Goal: Transaction & Acquisition: Purchase product/service

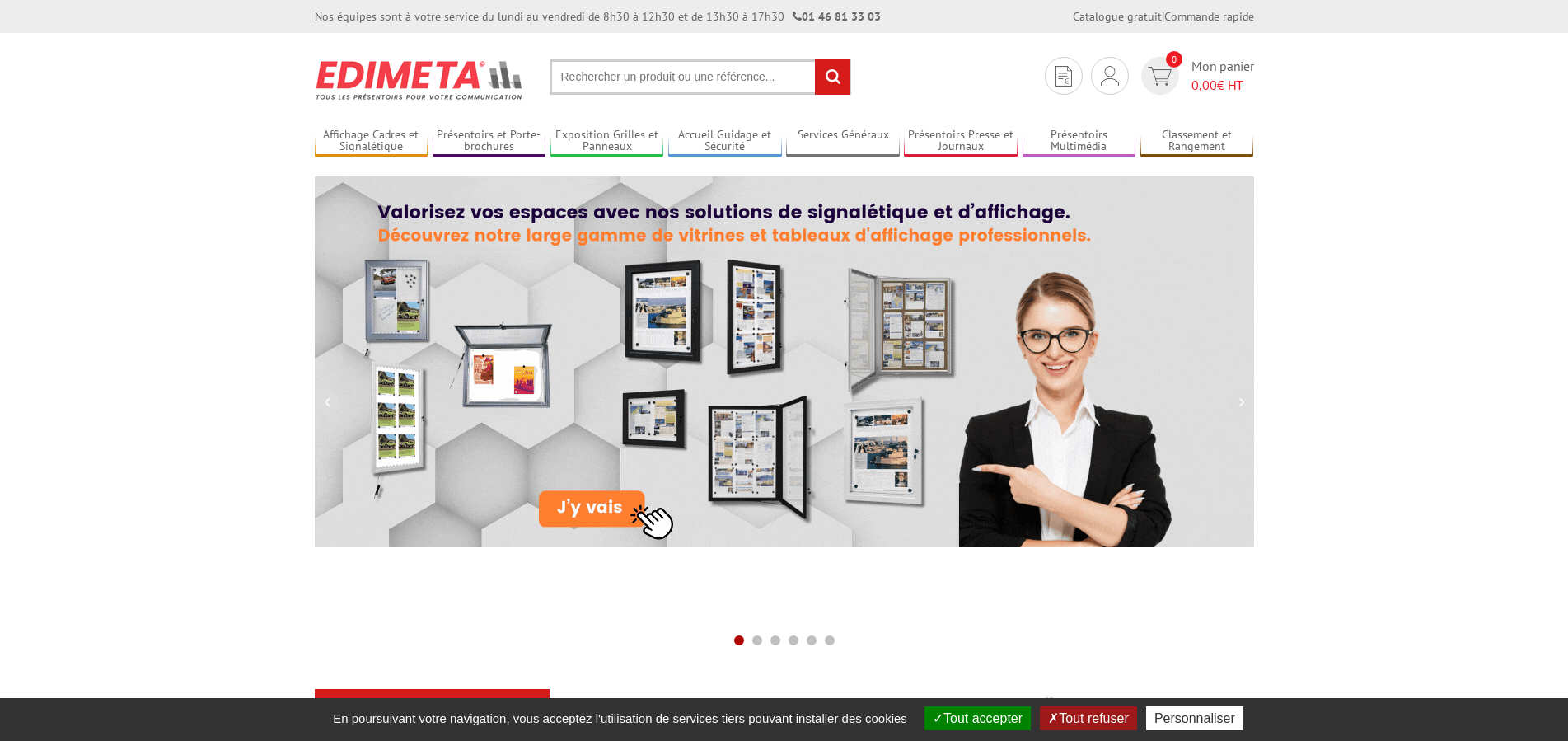
click at [642, 76] on input "text" at bounding box center [701, 77] width 302 height 36
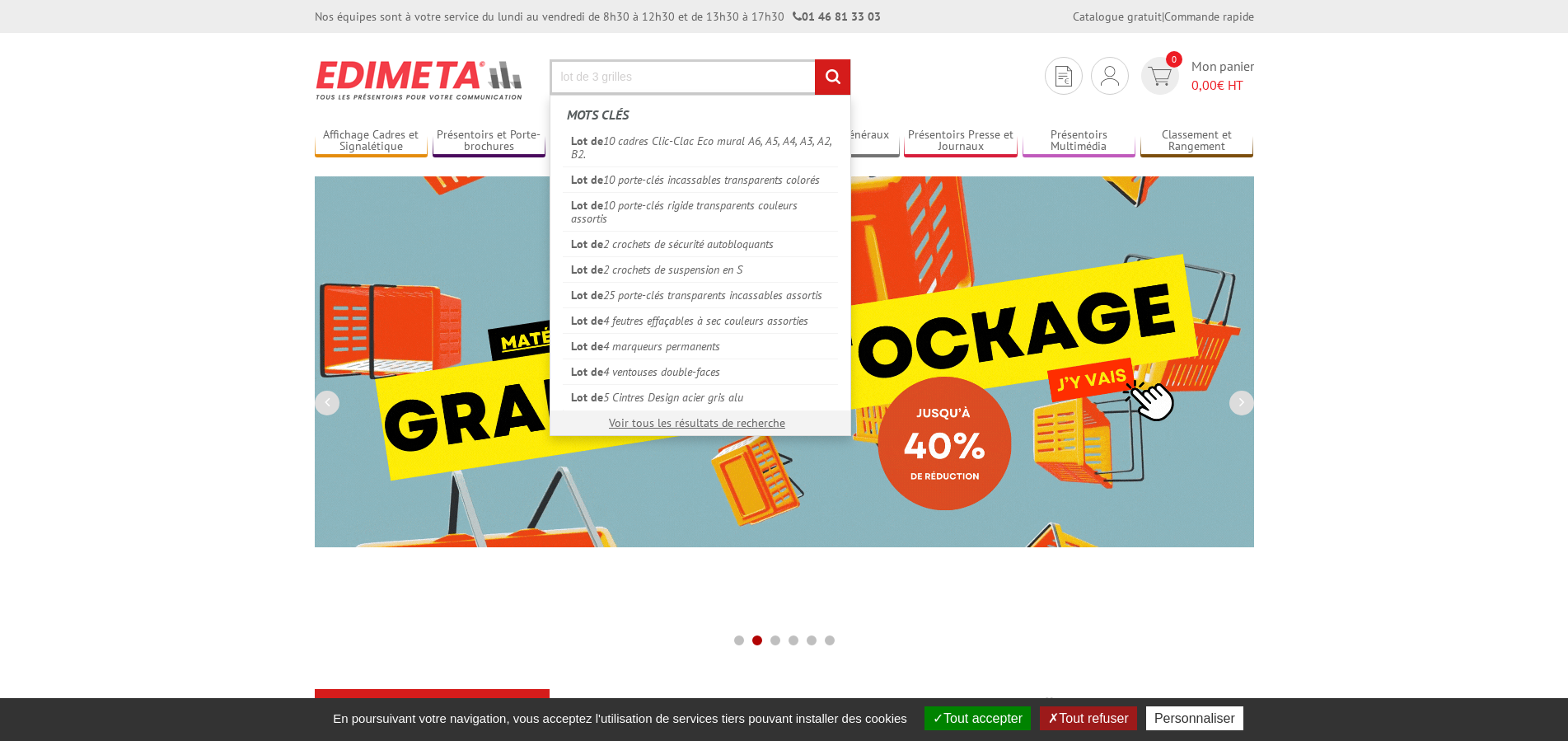
type input "lot de 3 grilles"
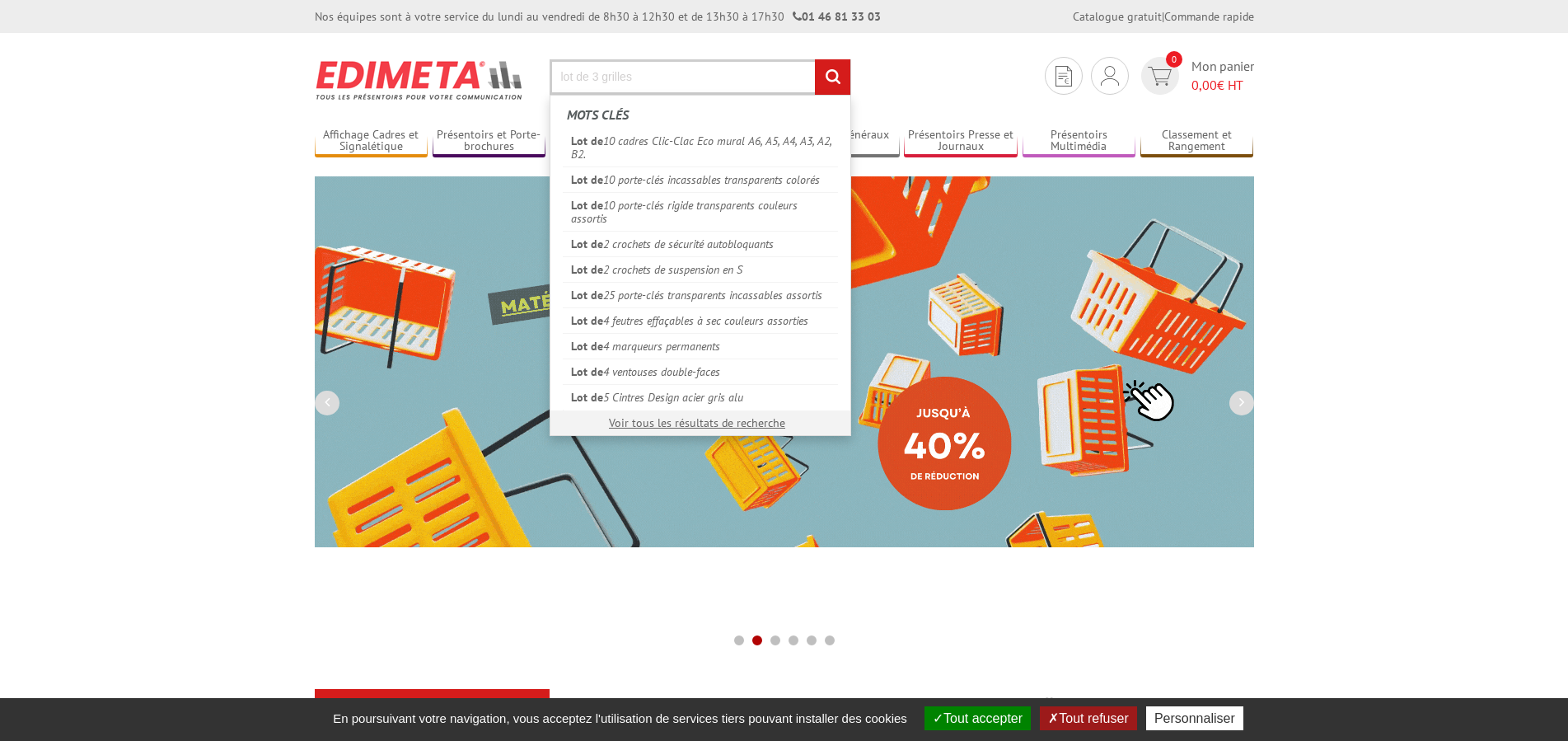
click at [779, 60] on input "rechercher" at bounding box center [833, 77] width 36 height 36
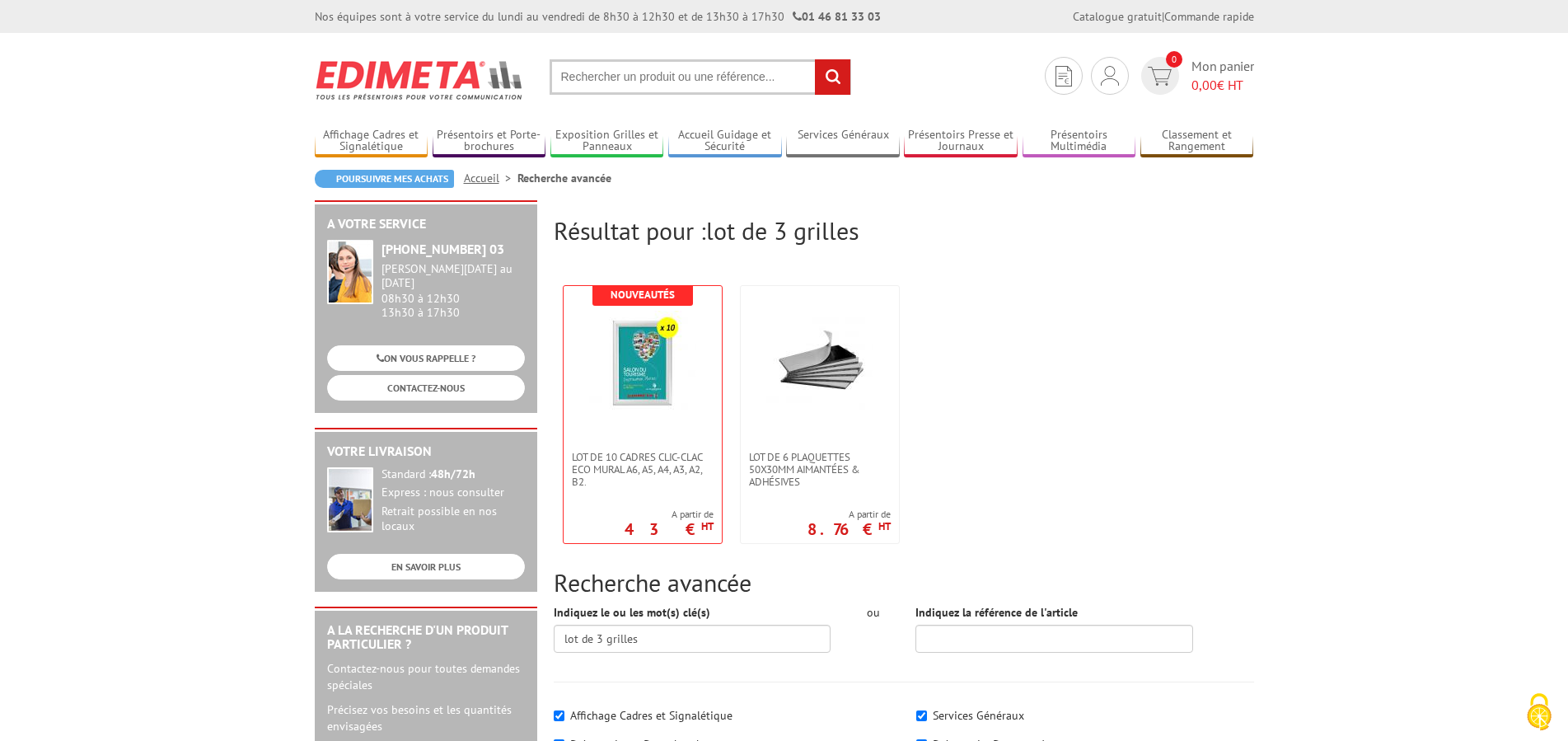
click at [595, 68] on input "text" at bounding box center [701, 77] width 302 height 36
click at [606, 74] on input "text" at bounding box center [701, 77] width 302 height 36
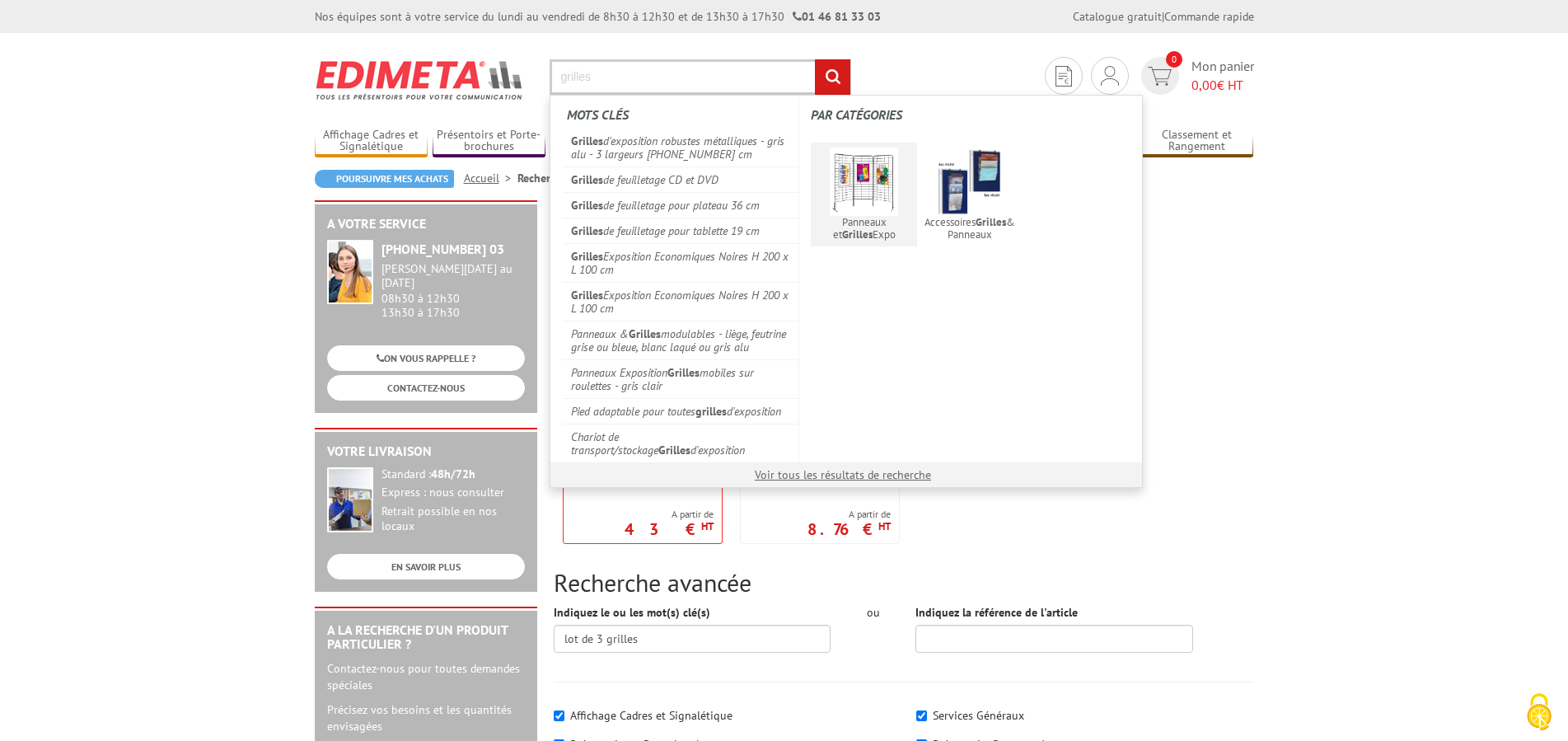
type input "grilles"
click at [866, 184] on img at bounding box center [863, 181] width 69 height 69
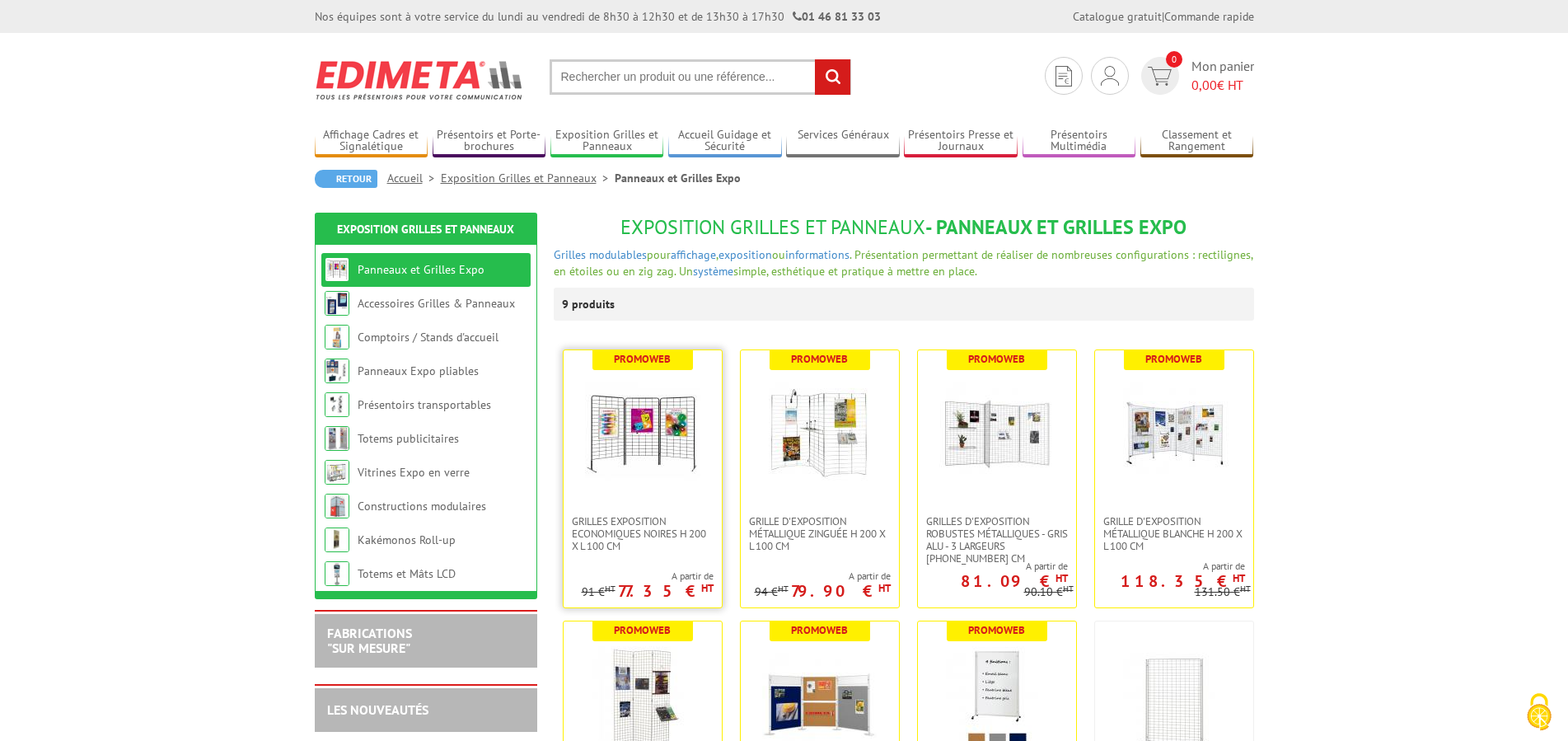
click at [647, 404] on img at bounding box center [643, 432] width 115 height 115
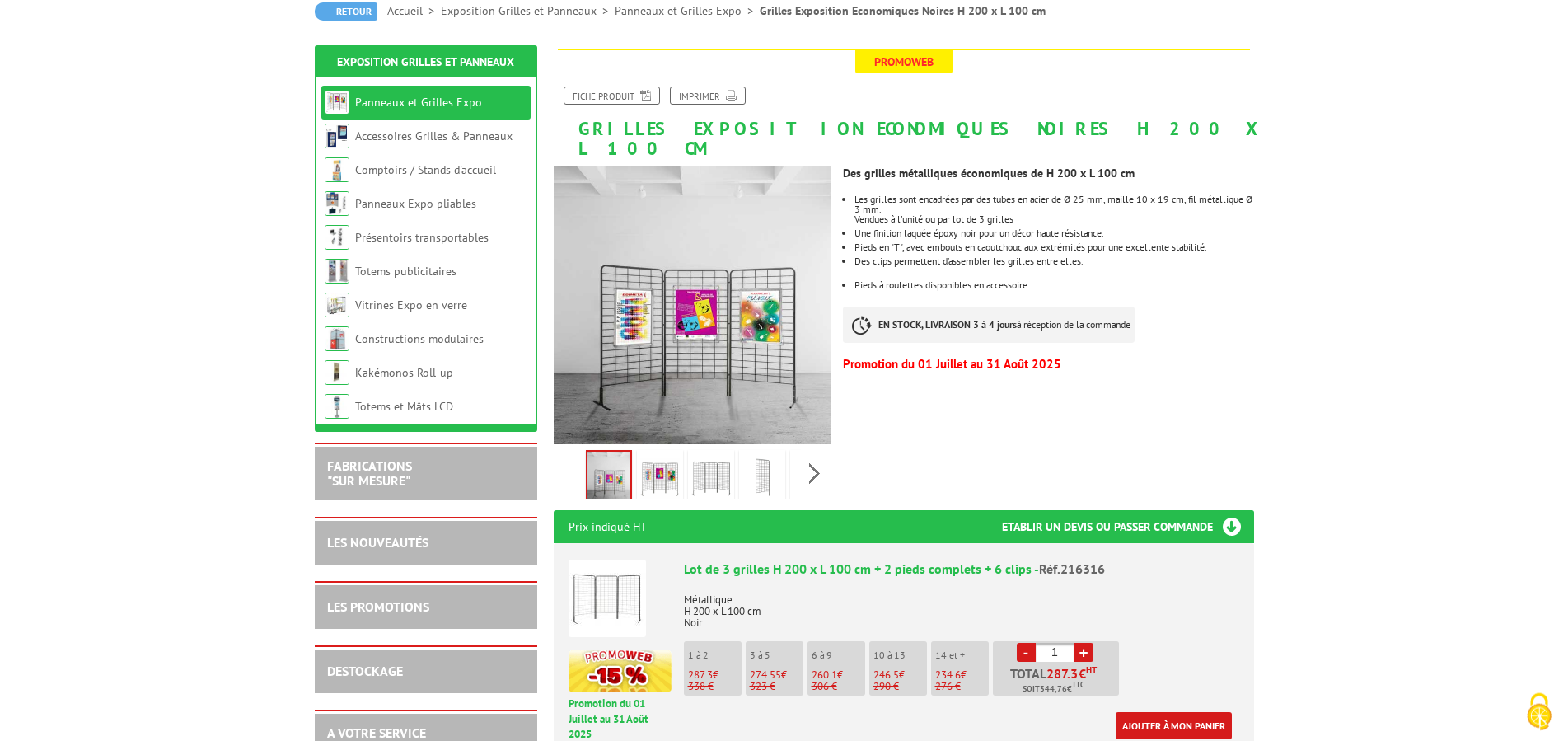
scroll to position [168, 0]
click at [705, 452] on img at bounding box center [711, 477] width 40 height 51
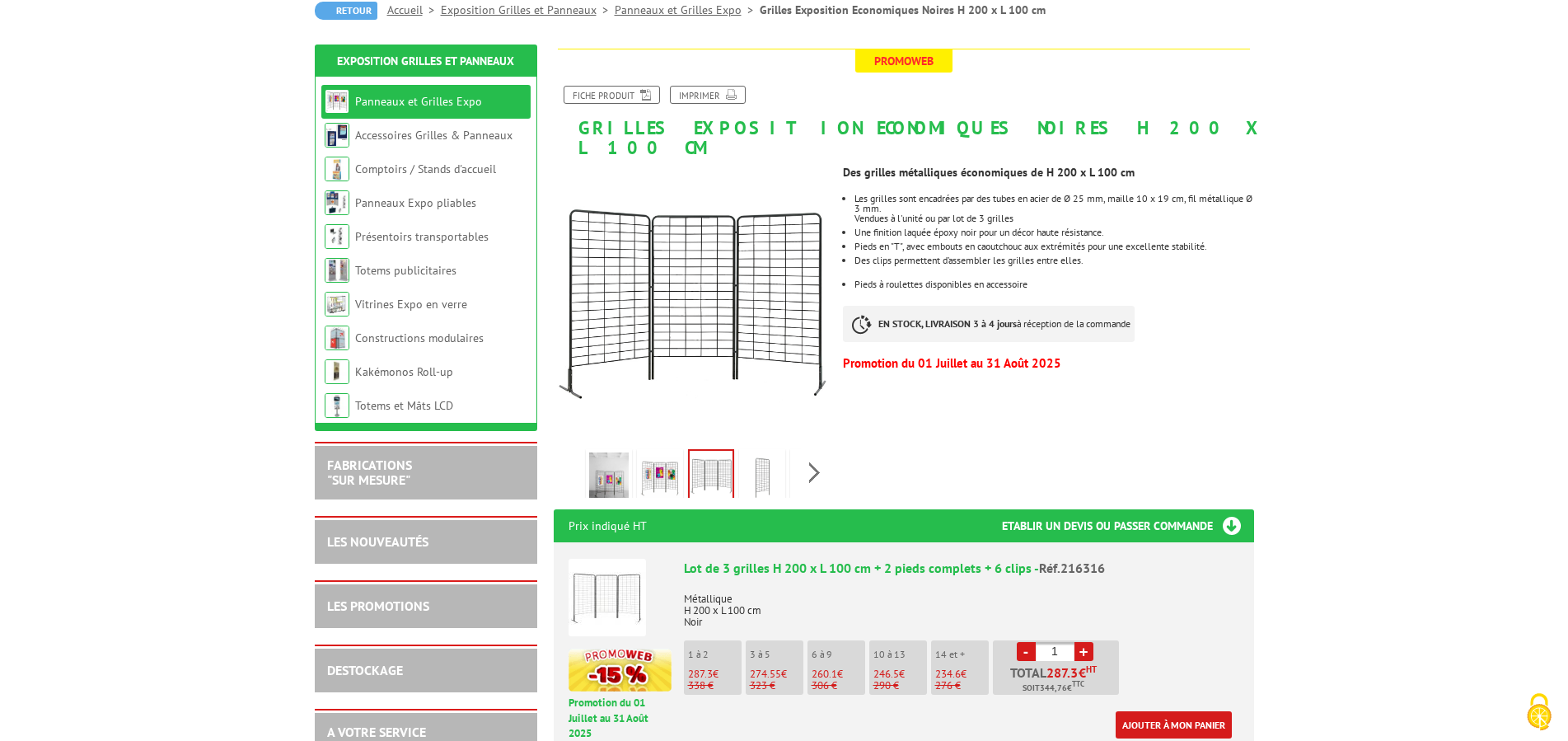
click at [678, 459] on img at bounding box center [660, 477] width 40 height 51
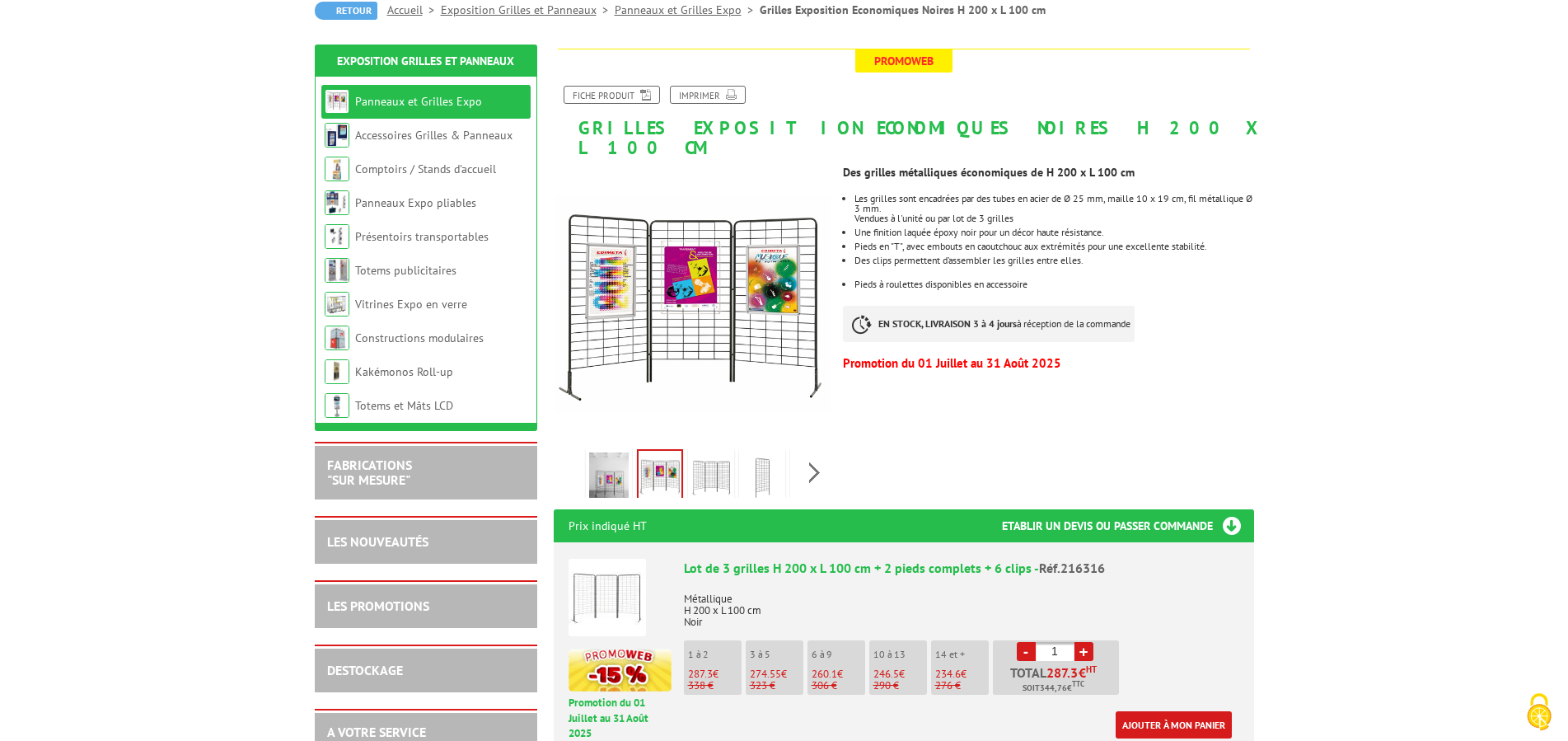
click at [706, 461] on img at bounding box center [711, 477] width 40 height 51
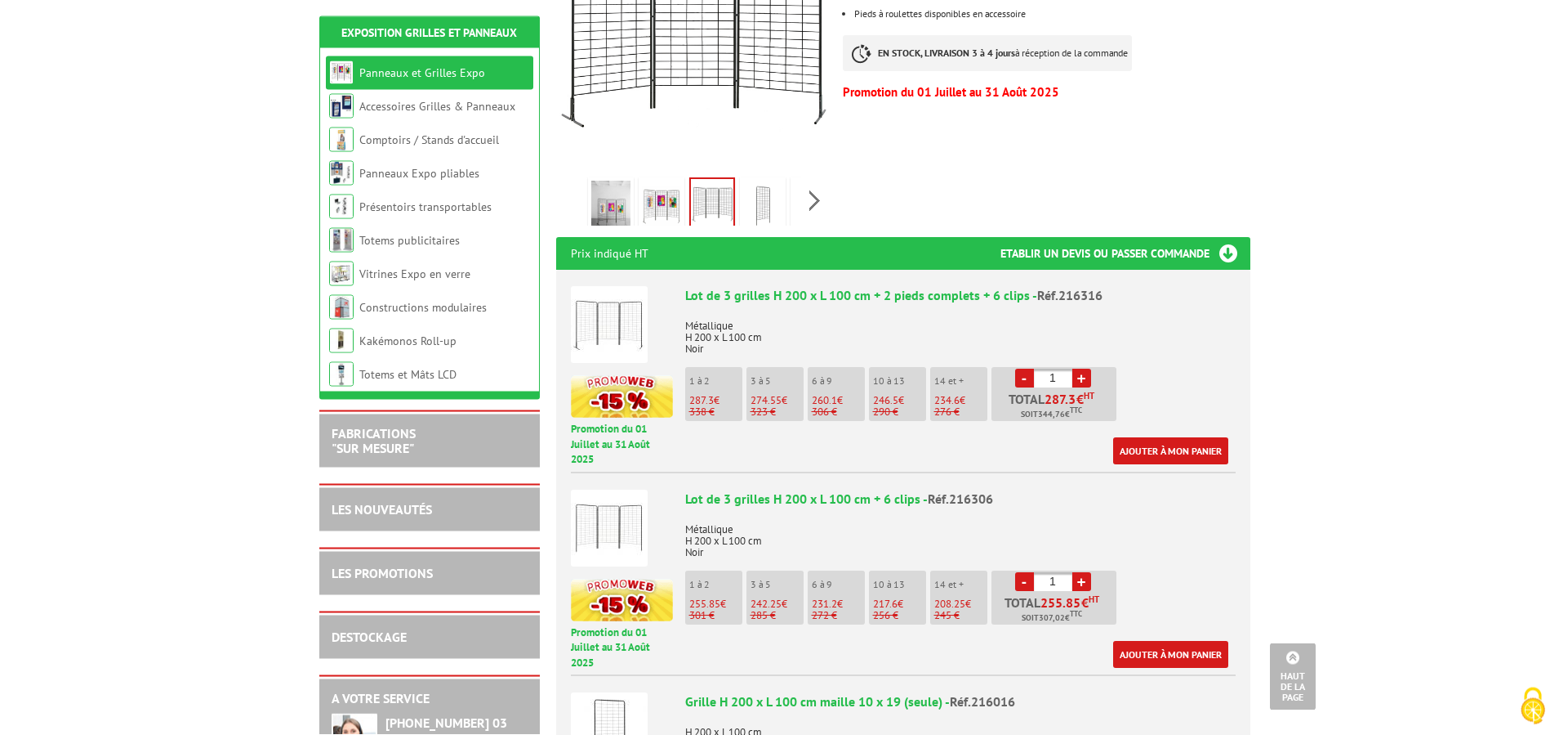
scroll to position [417, 0]
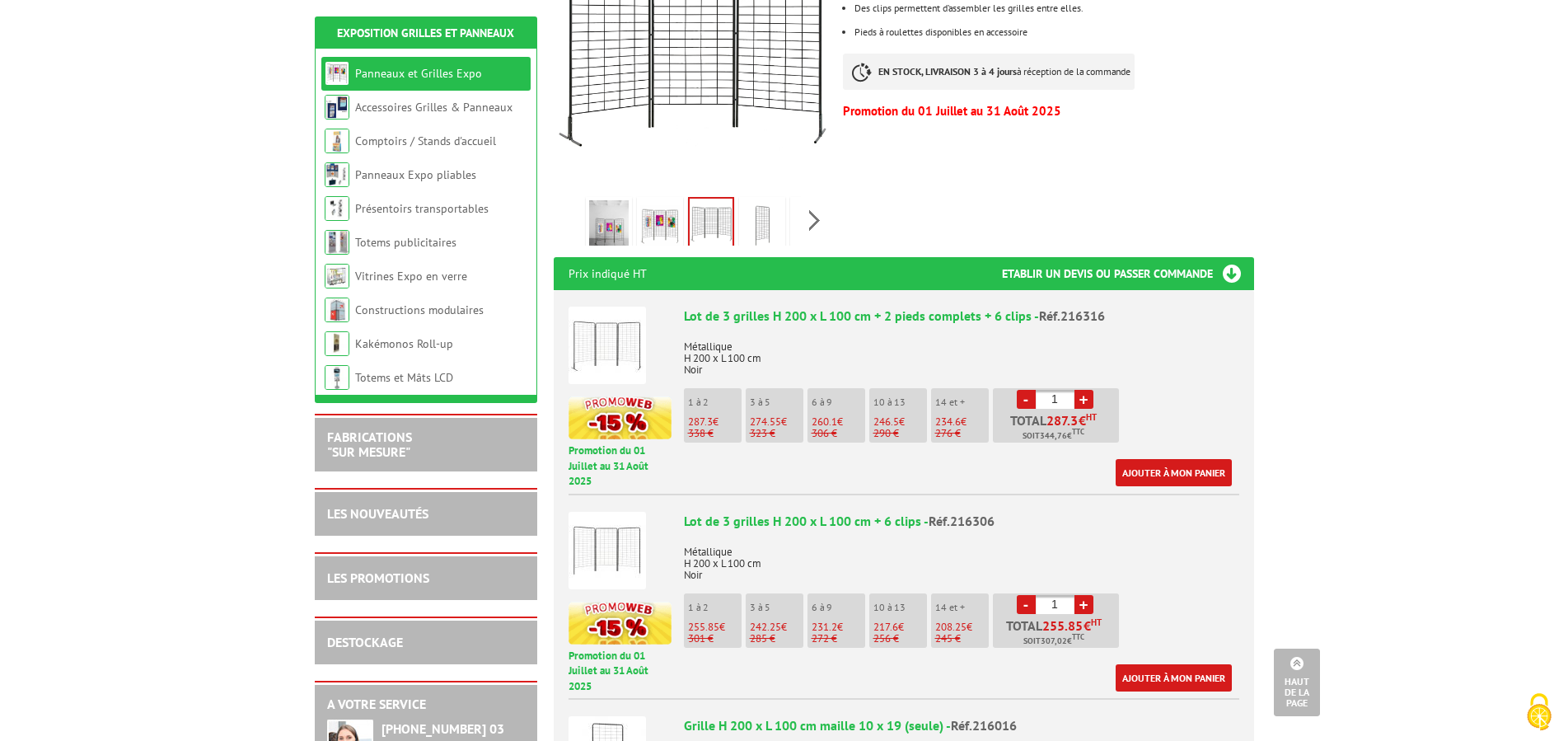
drag, startPoint x: 1064, startPoint y: 378, endPoint x: 1047, endPoint y: 383, distance: 17.7
click at [1047, 389] on input "1" at bounding box center [1054, 398] width 39 height 19
click at [1061, 389] on input "1" at bounding box center [1054, 398] width 39 height 19
drag, startPoint x: 1045, startPoint y: 376, endPoint x: 1111, endPoint y: 369, distance: 66.4
click at [1074, 389] on input "1" at bounding box center [1054, 398] width 39 height 19
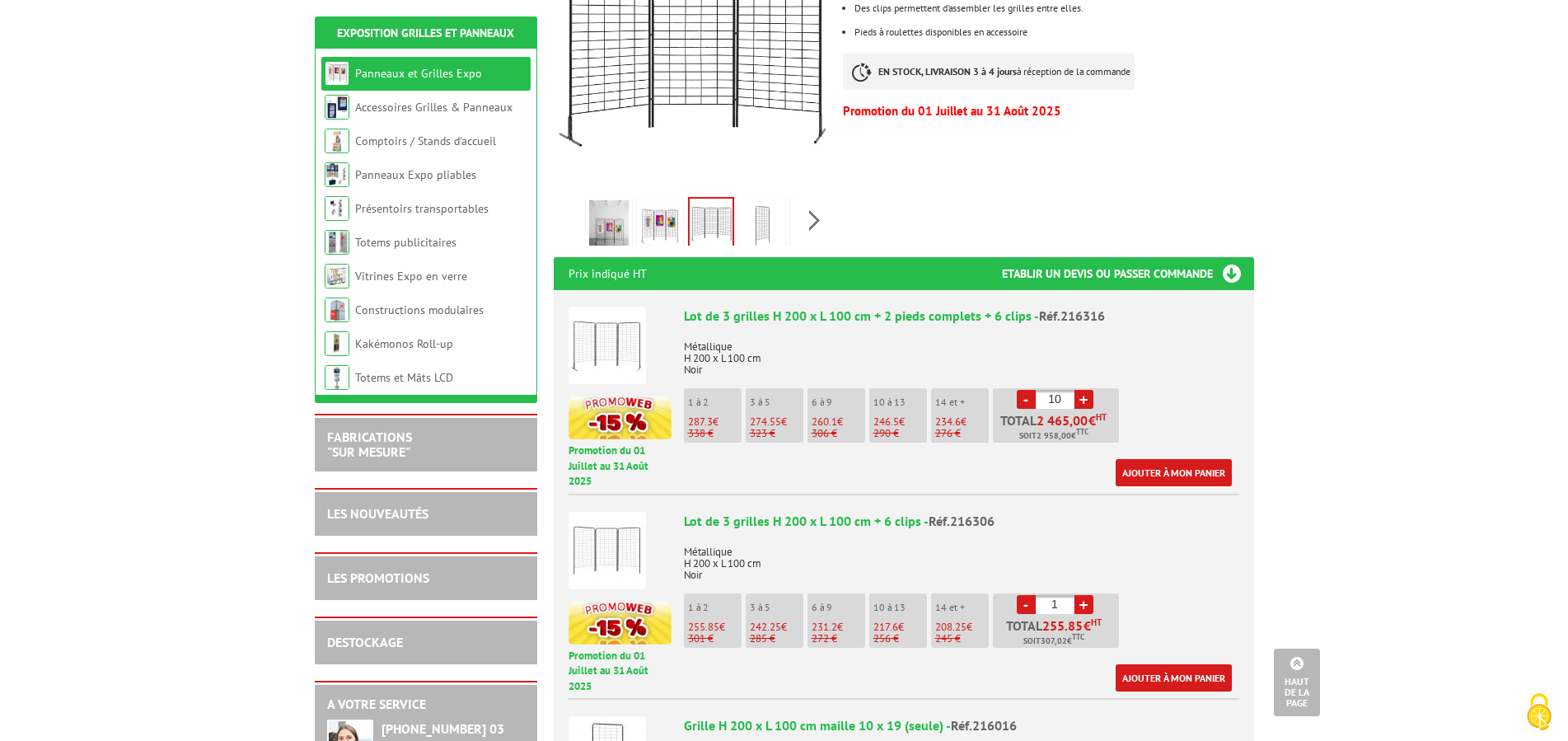
click at [1148, 352] on p "Métallique H 200 x L 100 cm Noir" at bounding box center [961, 353] width 555 height 46
drag, startPoint x: 1062, startPoint y: 383, endPoint x: 1050, endPoint y: 376, distance: 13.9
click at [1050, 389] on input "10" at bounding box center [1054, 398] width 39 height 19
type input "6"
click at [1168, 376] on div "Lot de 3 grilles H 200 x L 100 cm + 2 pieds complets + 6 clips - Réf.216316 Mét…" at bounding box center [961, 395] width 555 height 180
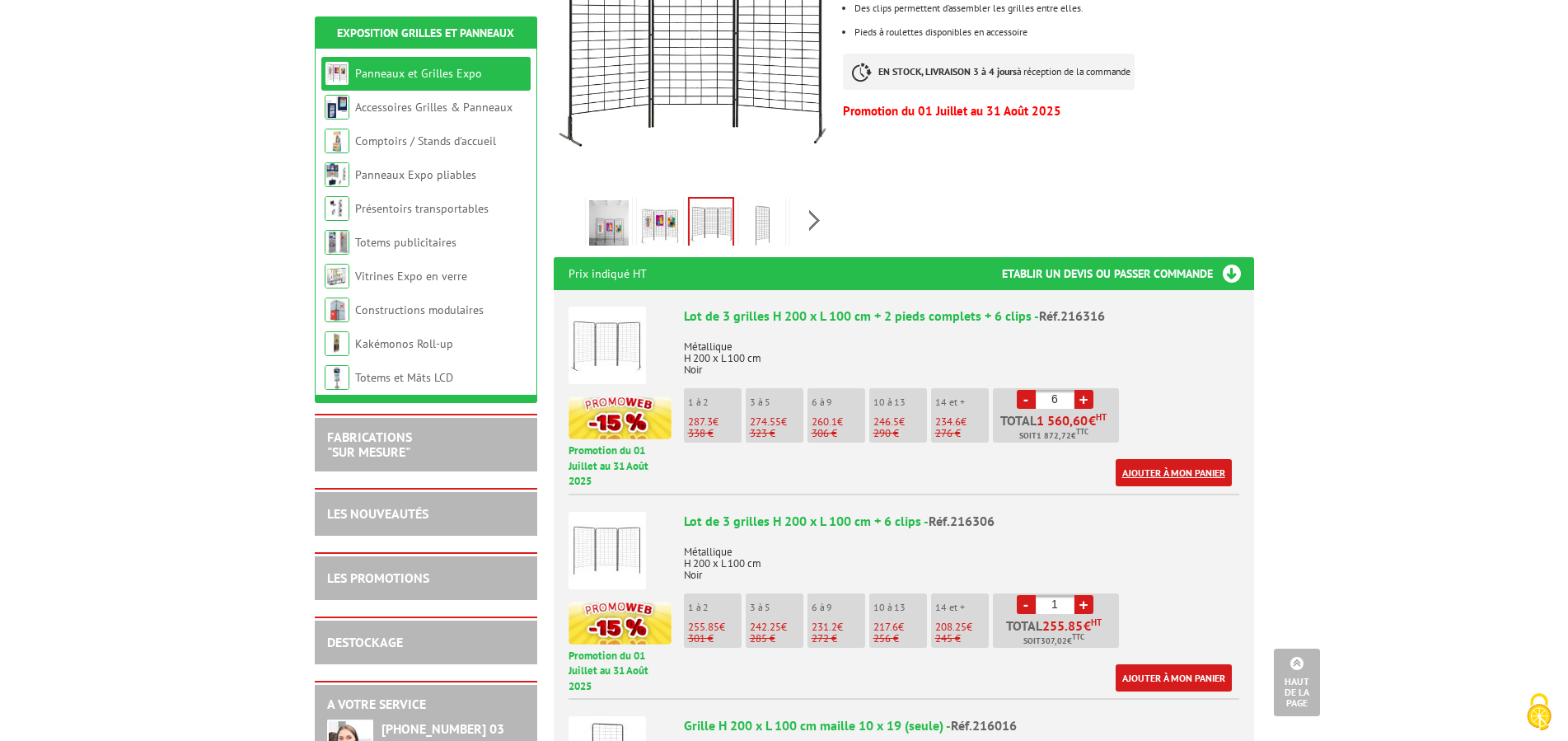
click at [1154, 459] on link "Ajouter à mon panier" at bounding box center [1174, 472] width 116 height 27
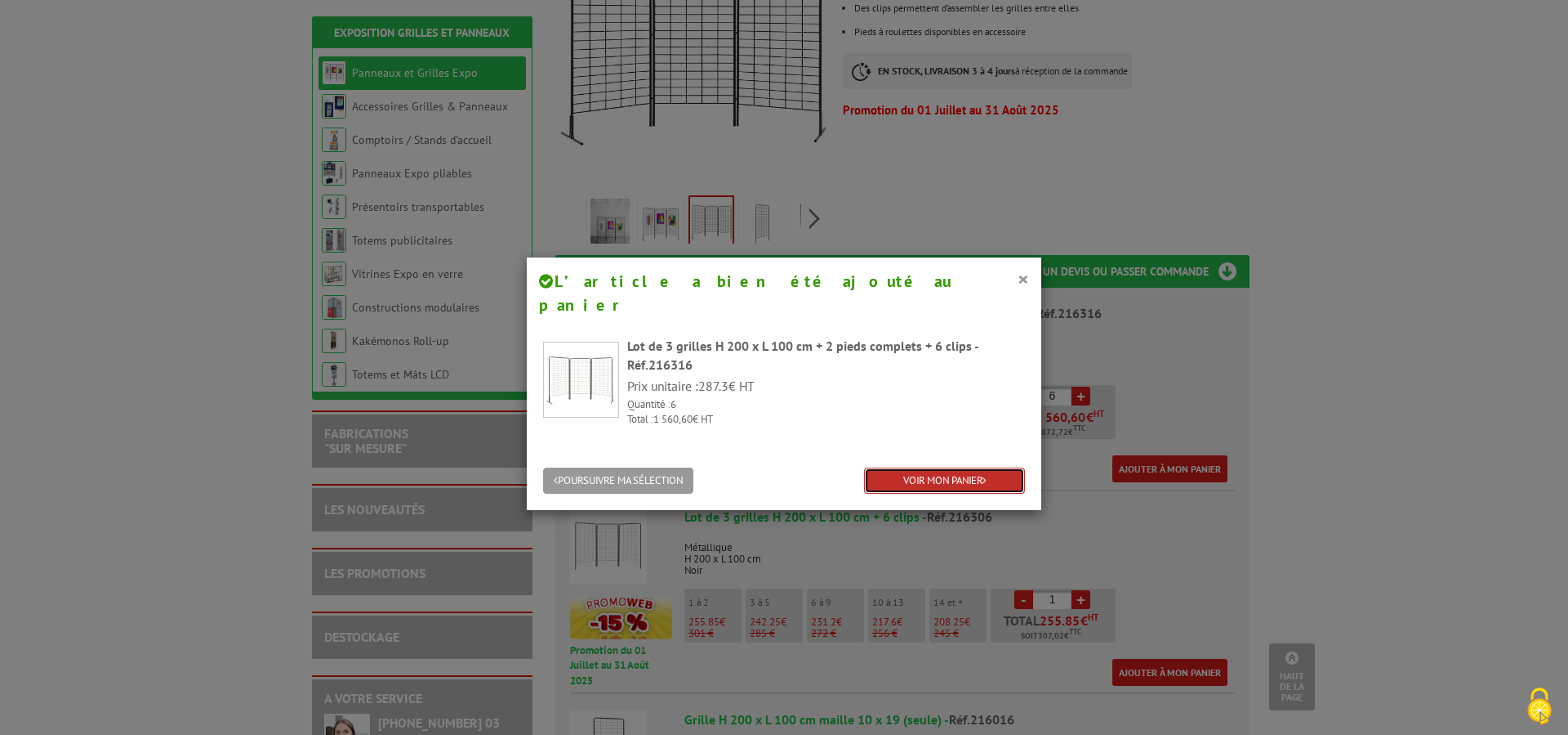
click at [978, 467] on link "VOIR MON PANIER" at bounding box center [944, 480] width 161 height 27
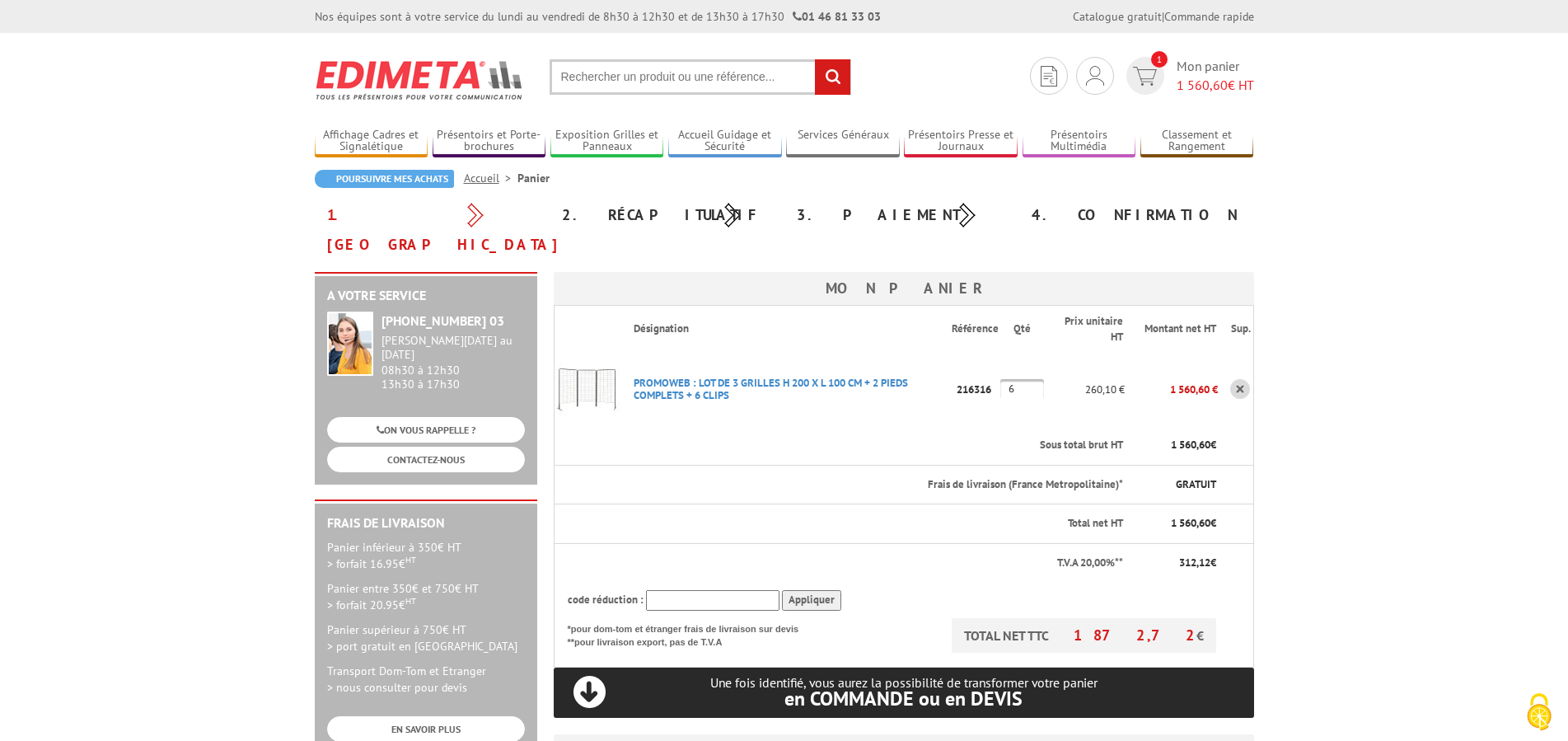
click at [1038, 378] on input "6" at bounding box center [1022, 388] width 44 height 20
type input "7"
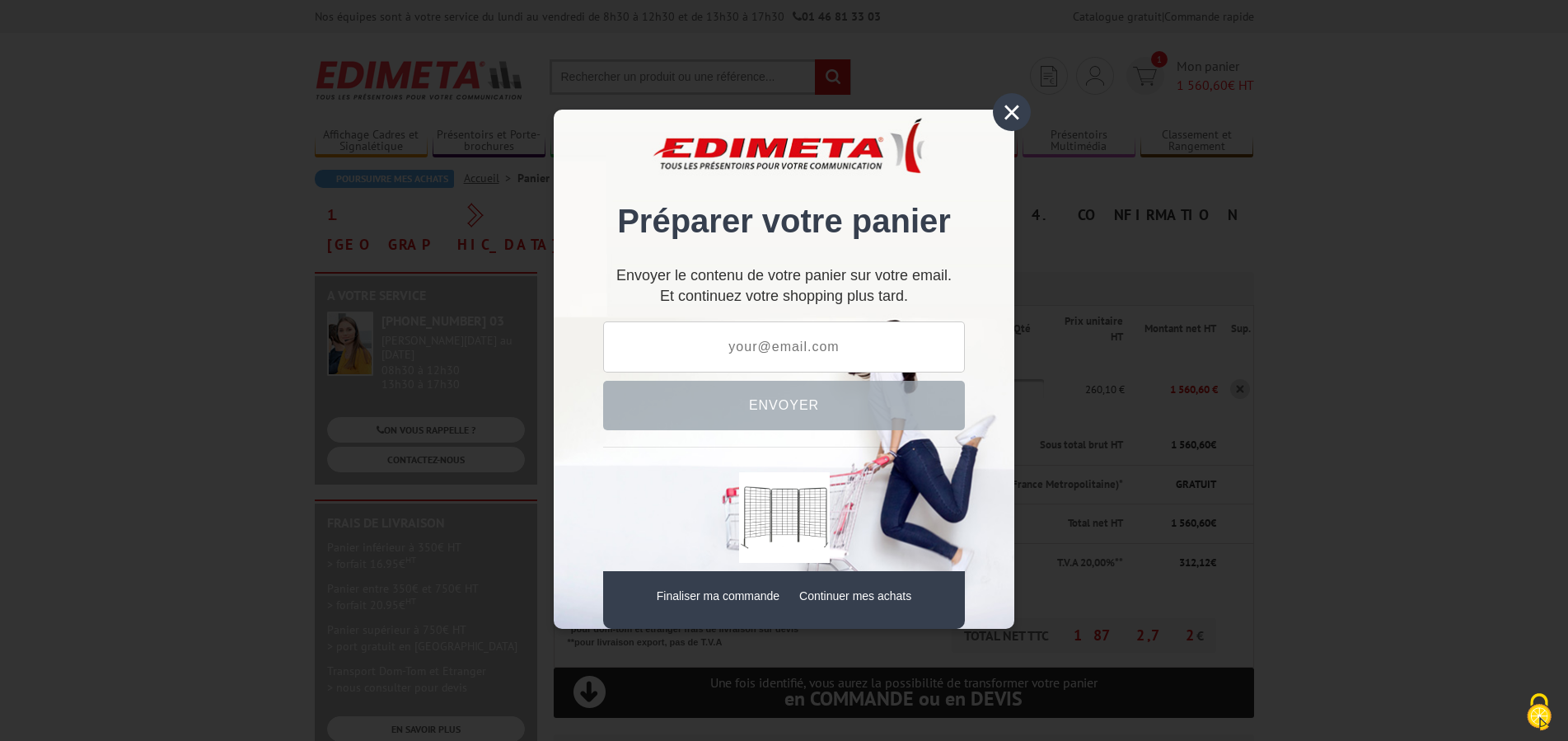
click at [1012, 115] on div "×" at bounding box center [1012, 112] width 38 height 38
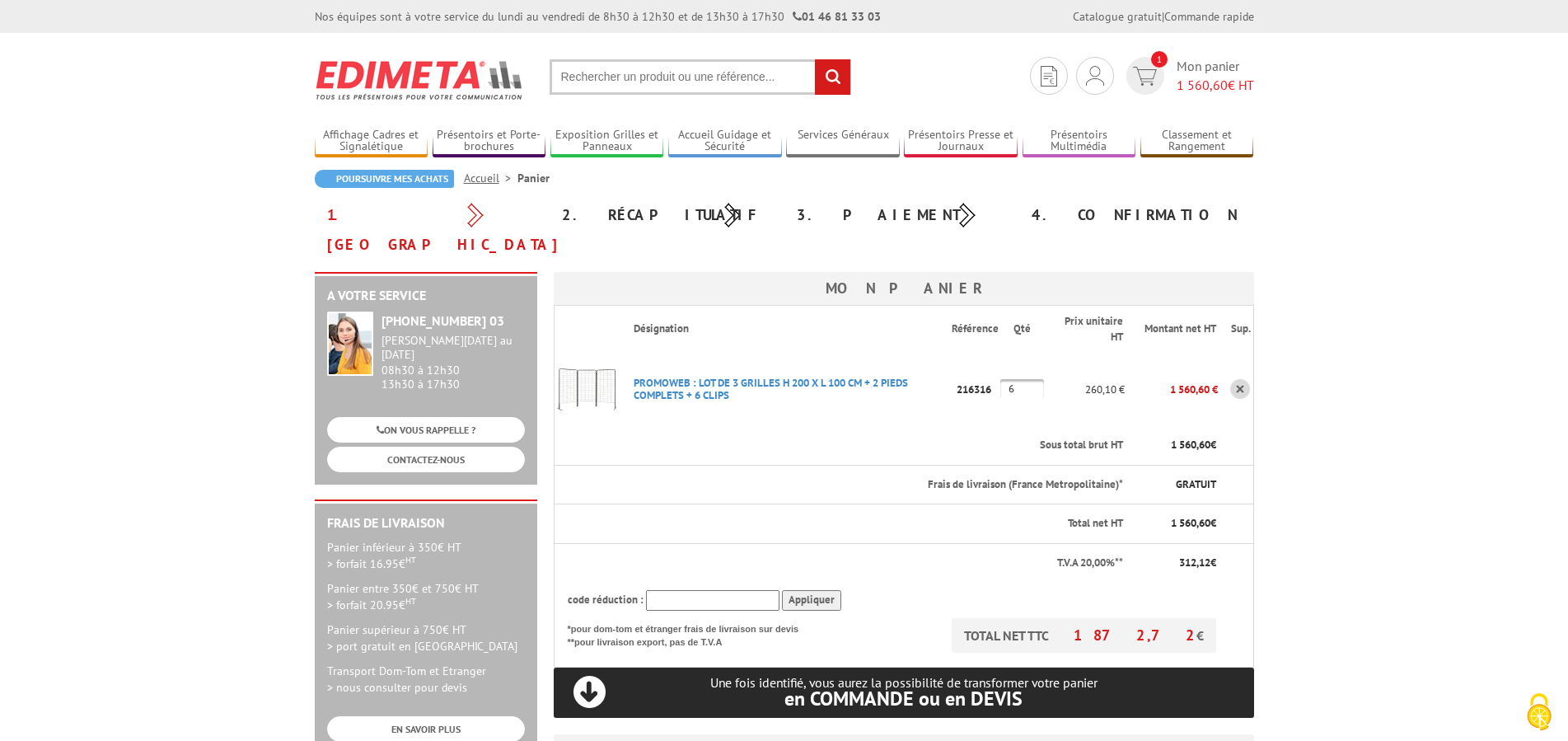
click at [1315, 452] on body "Nos équipes sont à votre service du lundi au vendredi de 8h30 à 12h30 et de 13h…" at bounding box center [784, 707] width 1568 height 1414
drag, startPoint x: 1024, startPoint y: 360, endPoint x: 1009, endPoint y: 365, distance: 15.8
click at [1009, 378] on input "6" at bounding box center [1022, 388] width 44 height 20
type input "5"
click at [1363, 446] on body "Nos équipes sont à votre service du lundi au vendredi de 8h30 à 12h30 et de 13h…" at bounding box center [784, 707] width 1568 height 1414
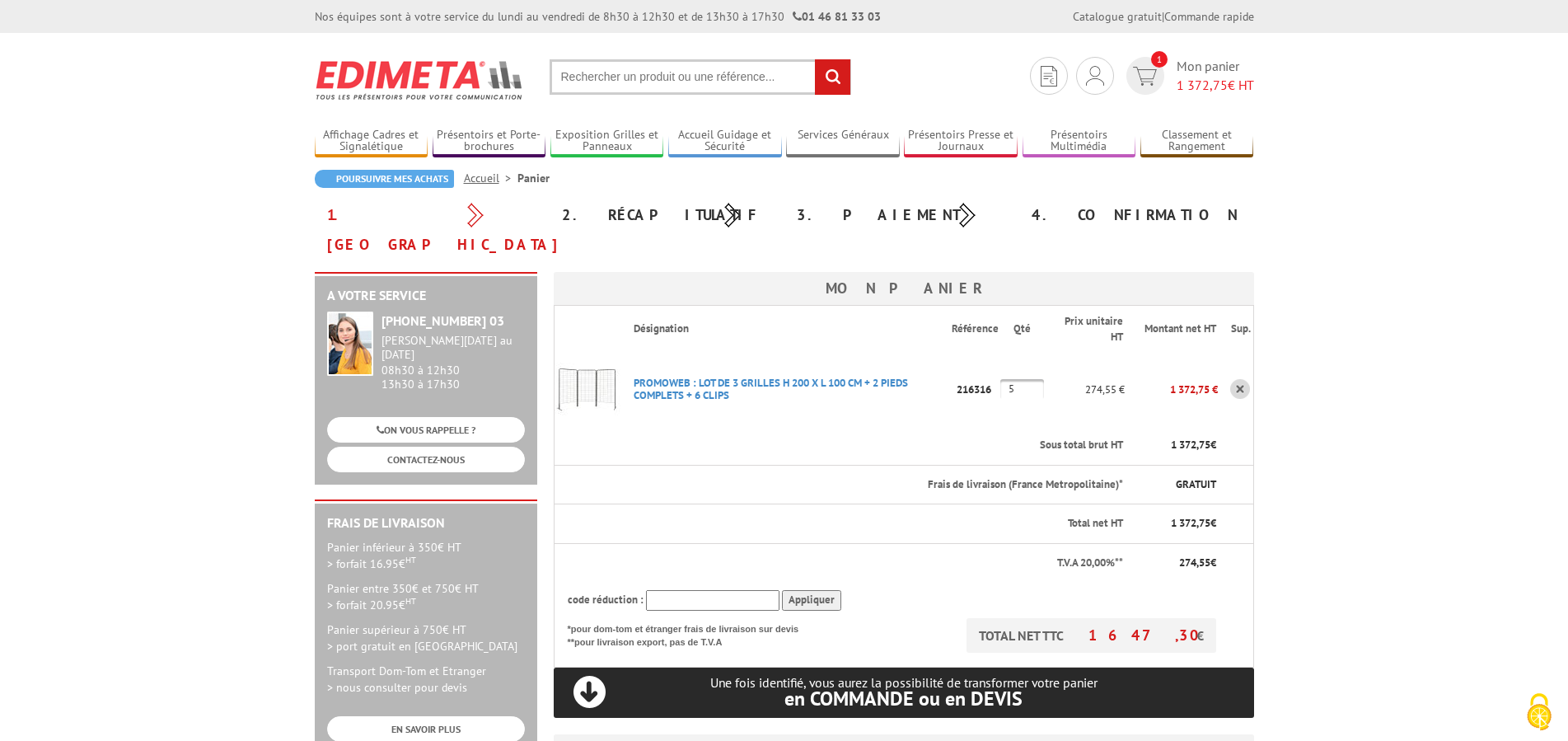
click at [595, 78] on input "text" at bounding box center [701, 77] width 302 height 36
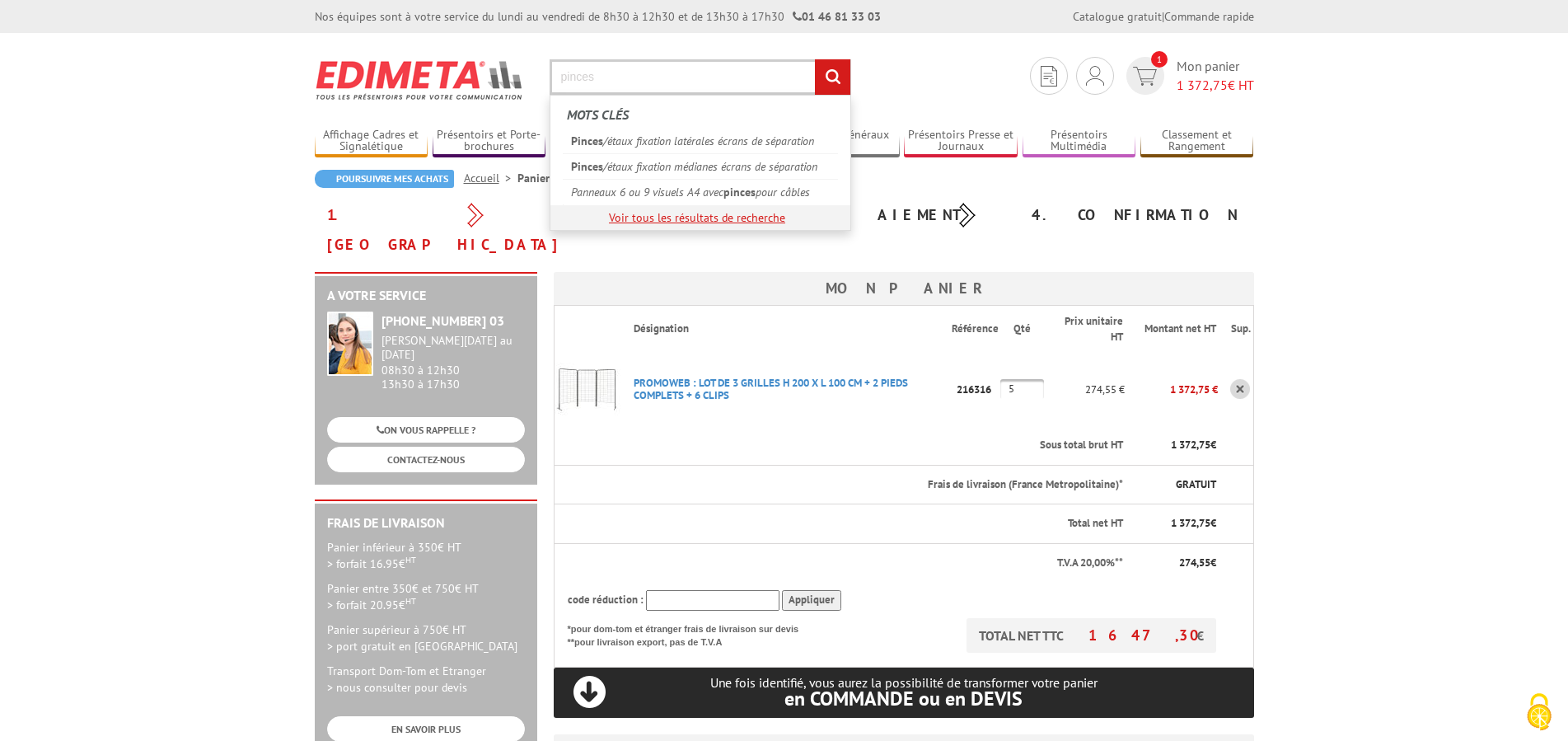
type input "pinces"
click at [716, 218] on link "Voir tous les résultats de recherche" at bounding box center [697, 217] width 176 height 15
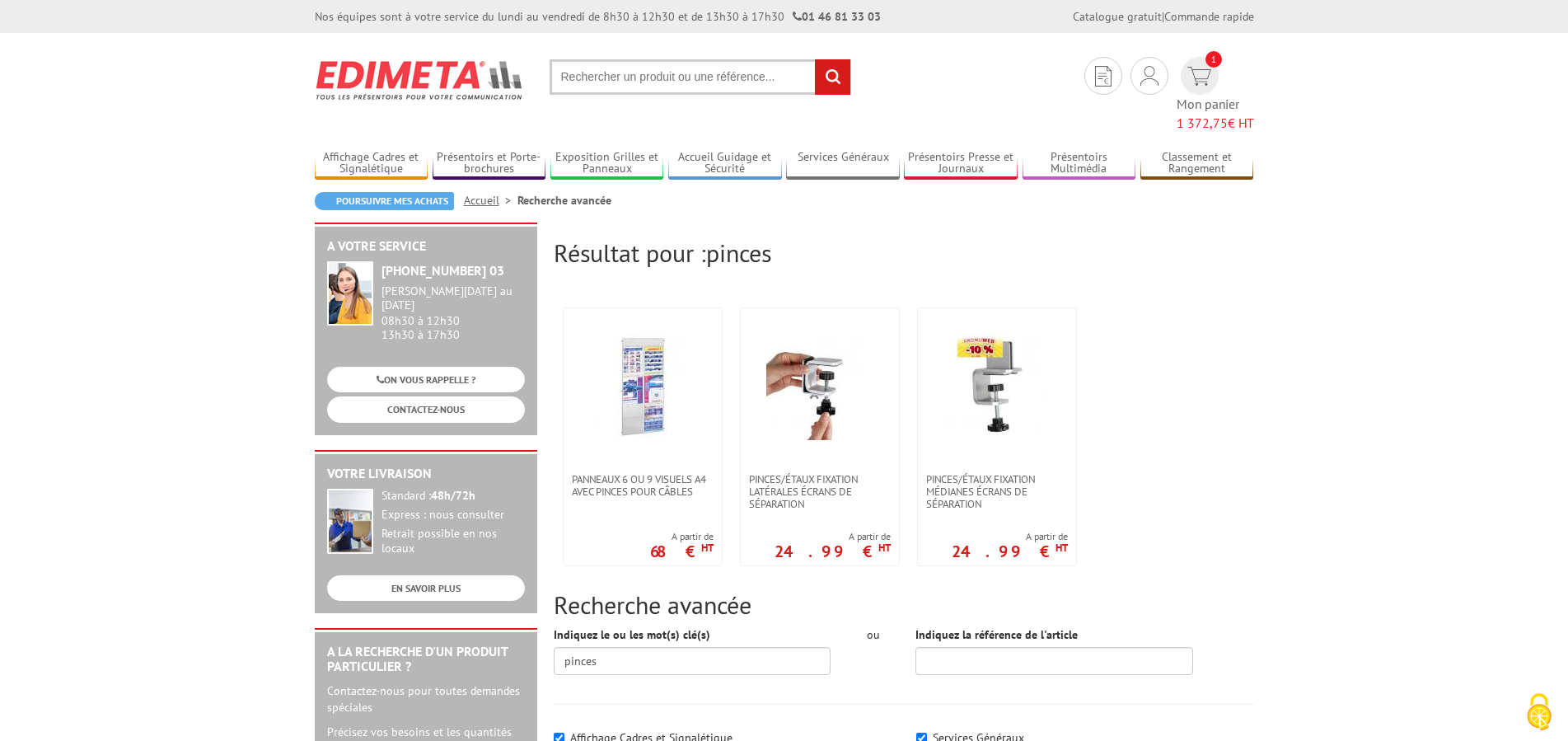
click at [636, 79] on input "text" at bounding box center [701, 77] width 302 height 36
type input "c"
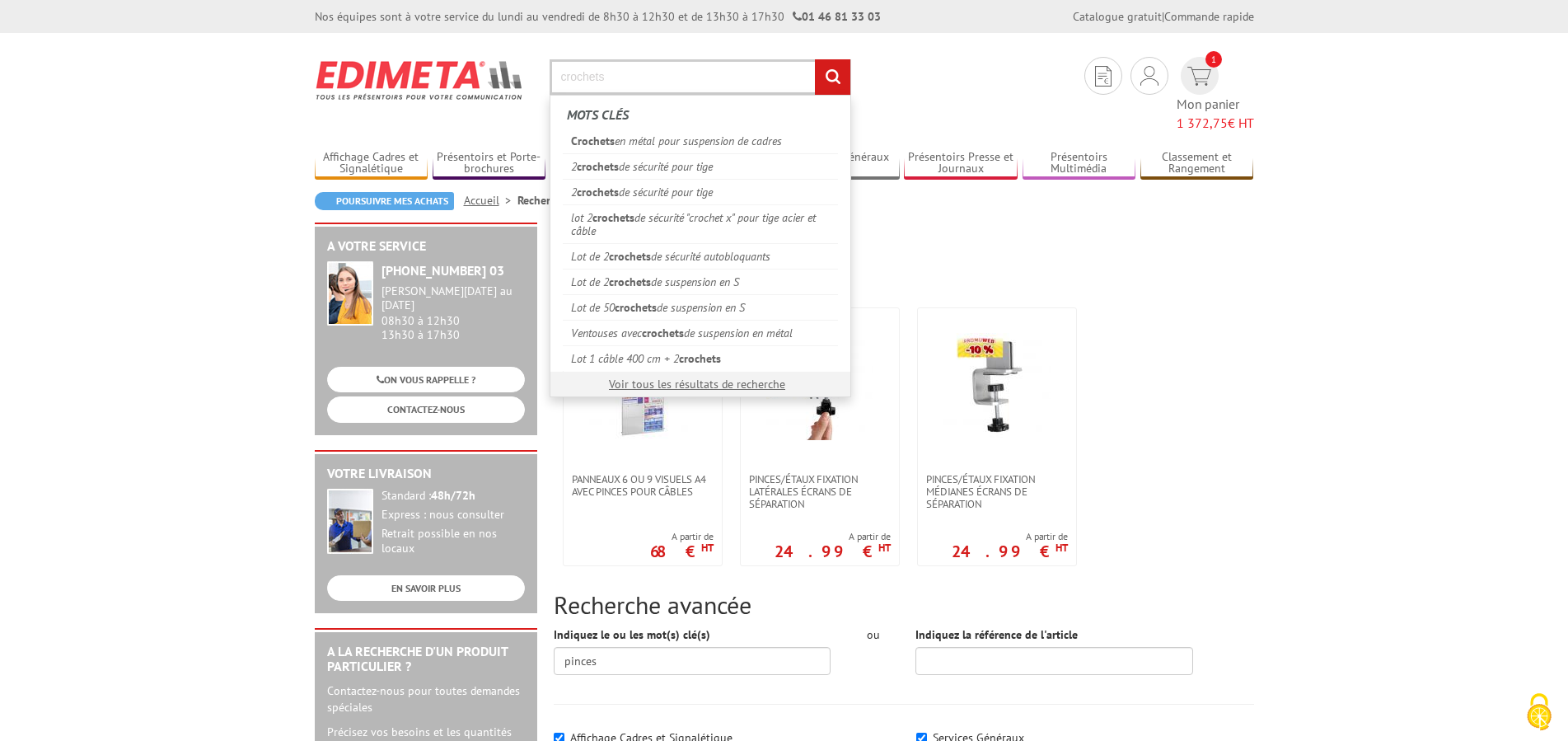
type input "crochets"
click at [815, 60] on input "rechercher" at bounding box center [833, 77] width 36 height 36
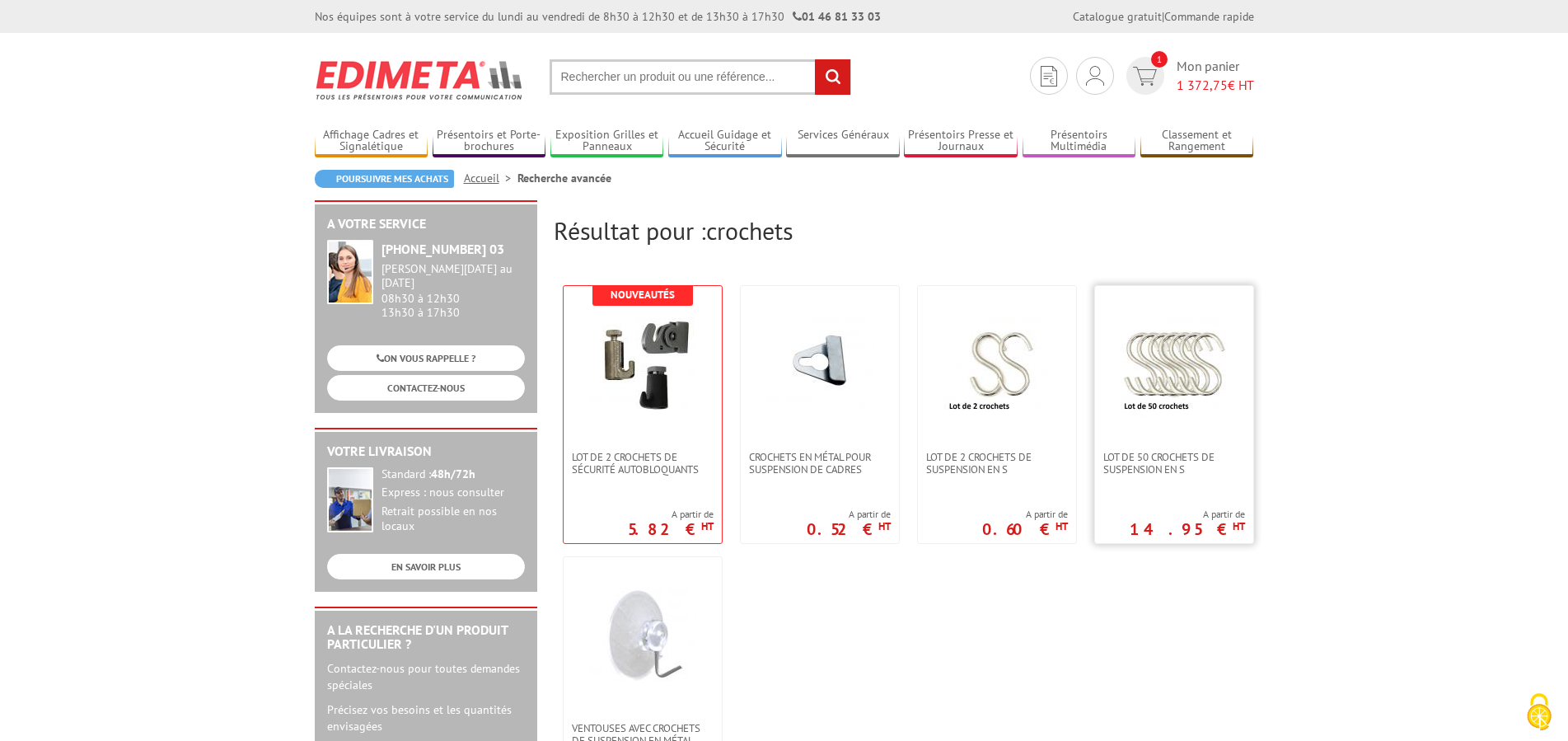
click at [1175, 348] on img at bounding box center [1175, 365] width 107 height 107
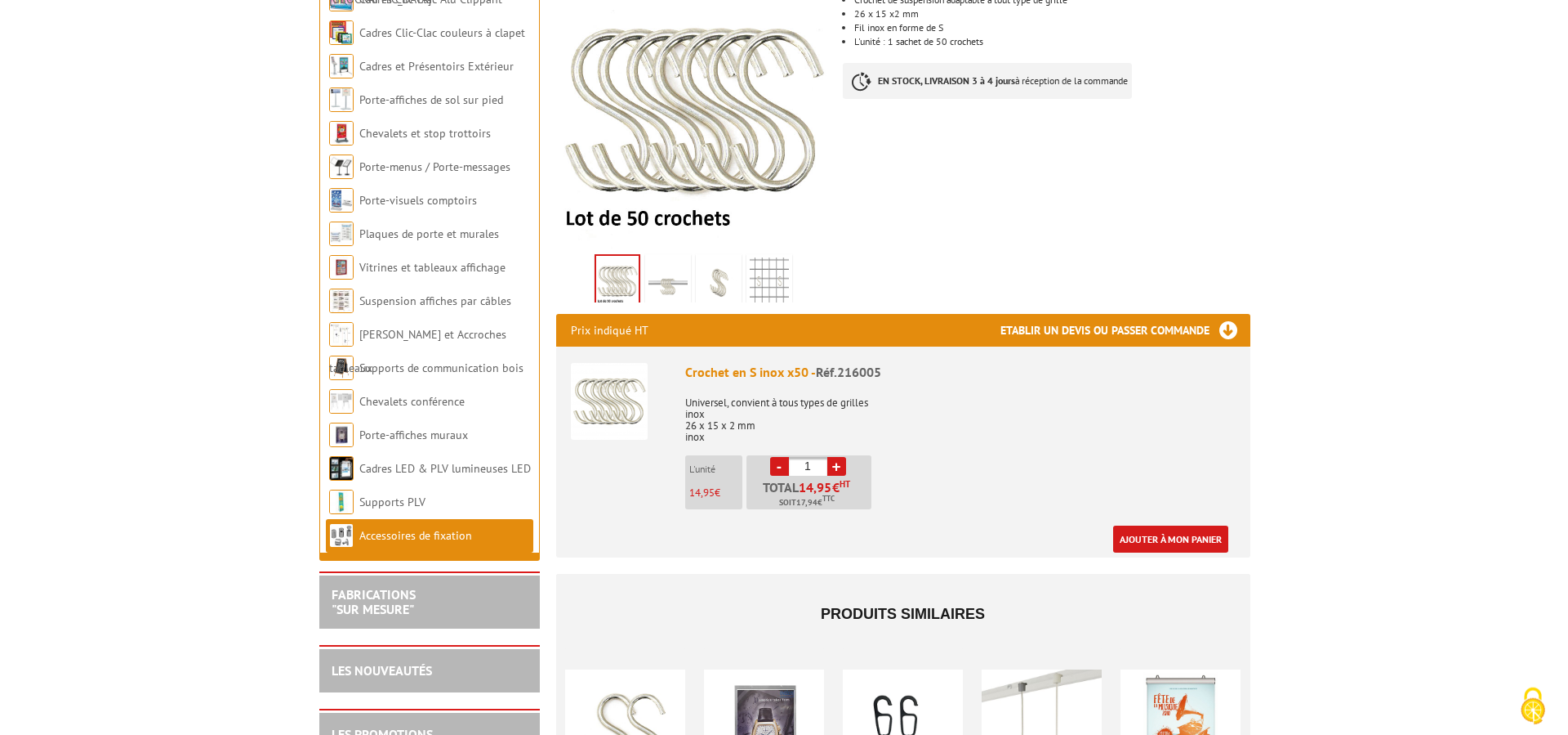
scroll to position [333, 0]
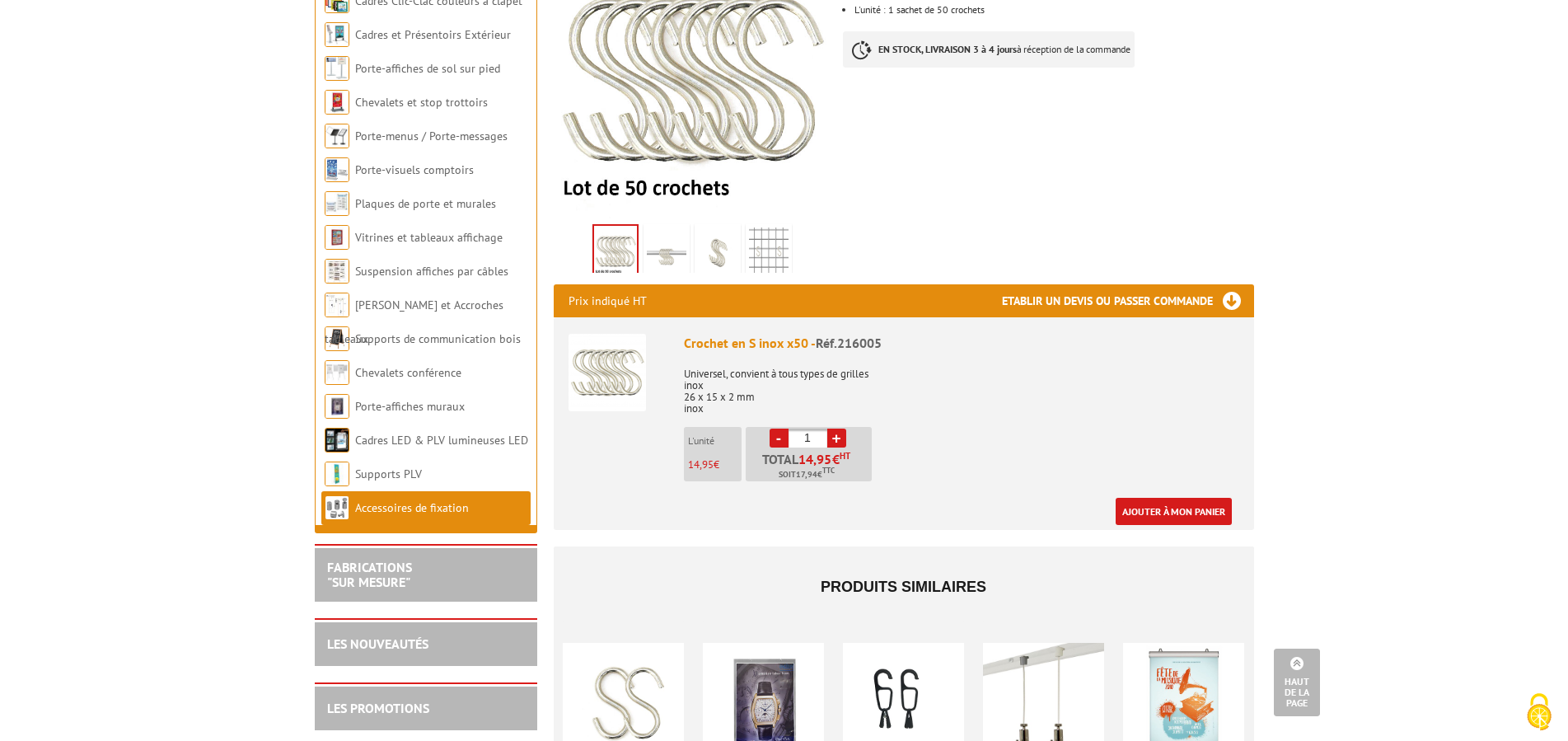
click at [835, 441] on link "+" at bounding box center [837, 437] width 19 height 19
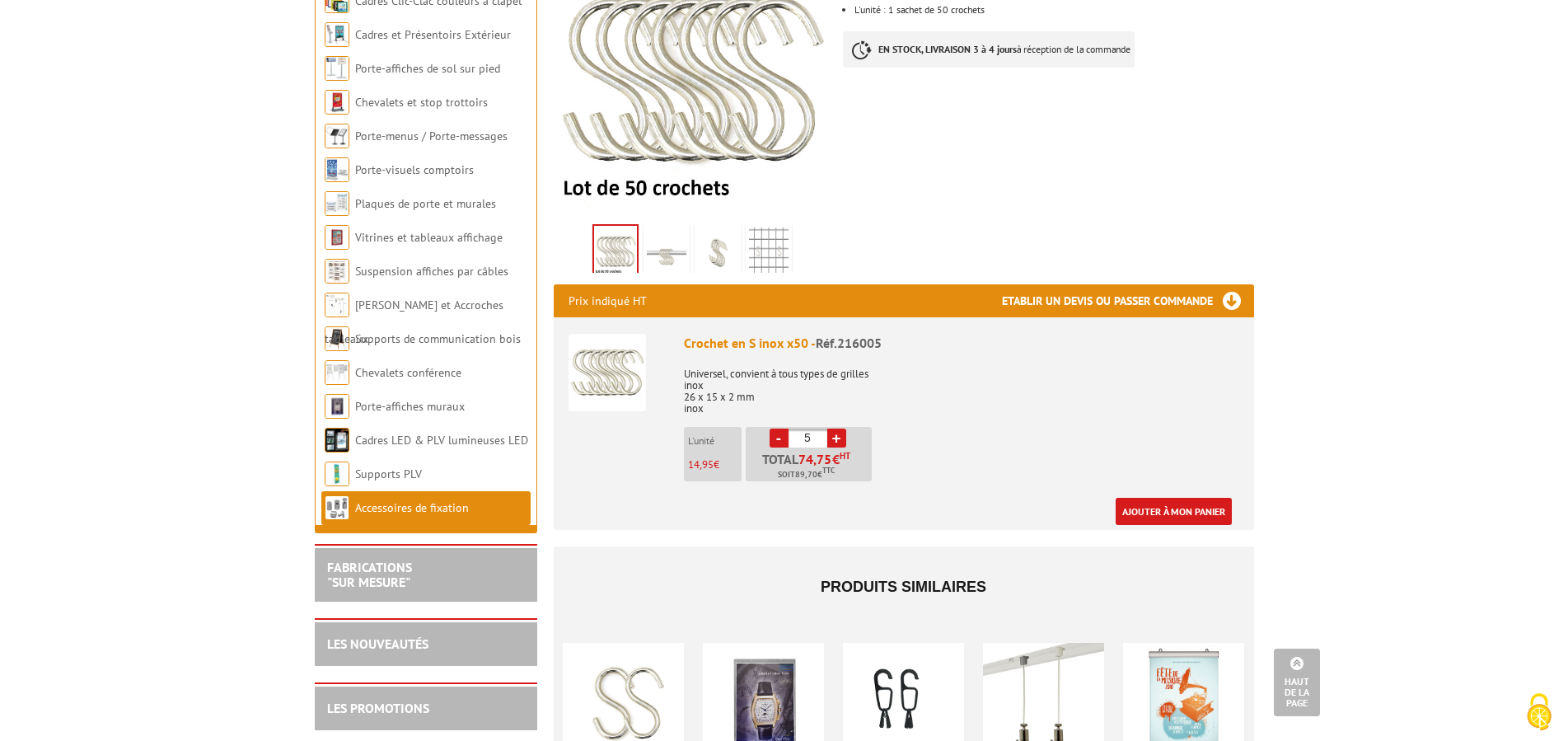
type input "6"
click at [1199, 505] on link "Ajouter à mon panier" at bounding box center [1174, 511] width 116 height 27
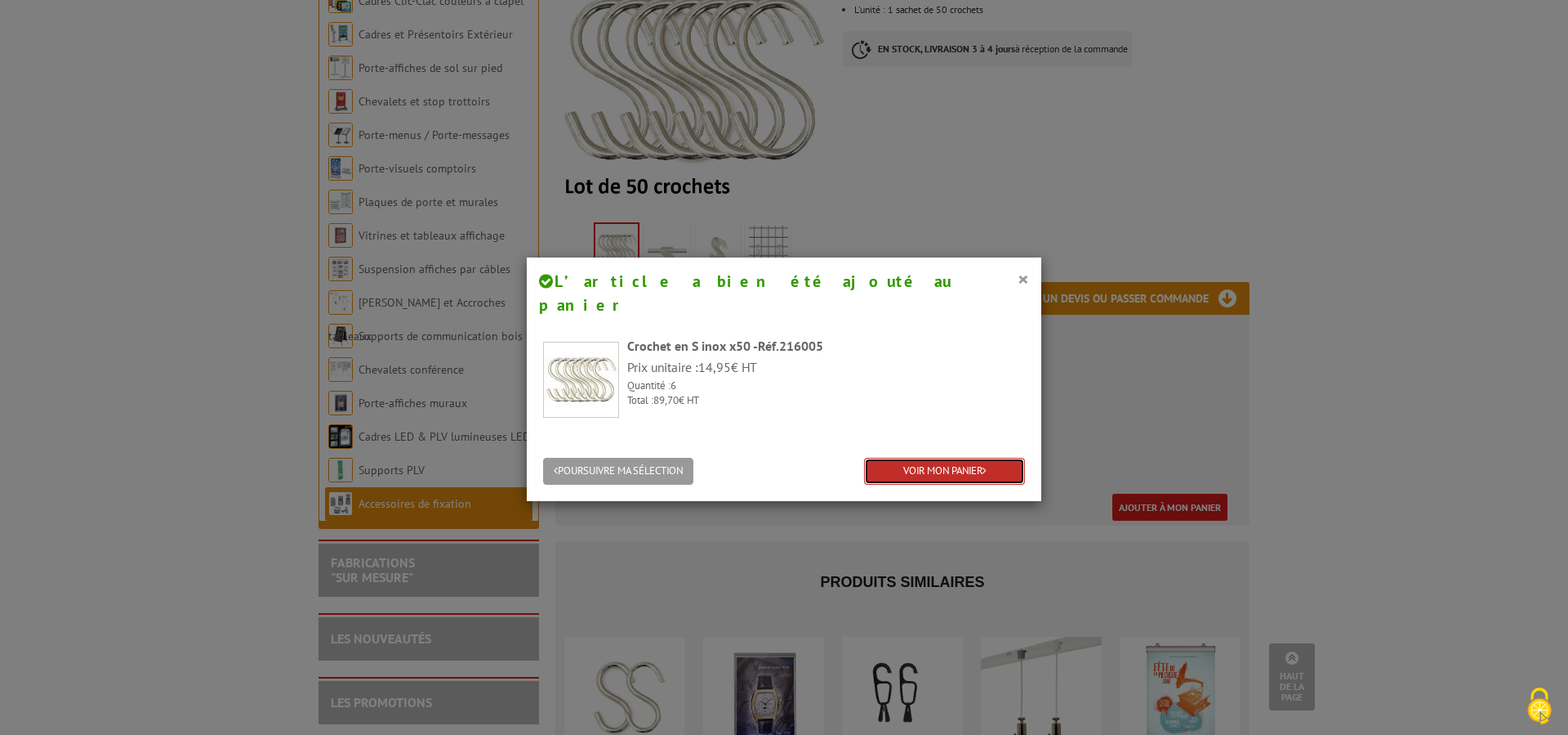
click at [931, 457] on link "VOIR MON PANIER" at bounding box center [944, 470] width 161 height 27
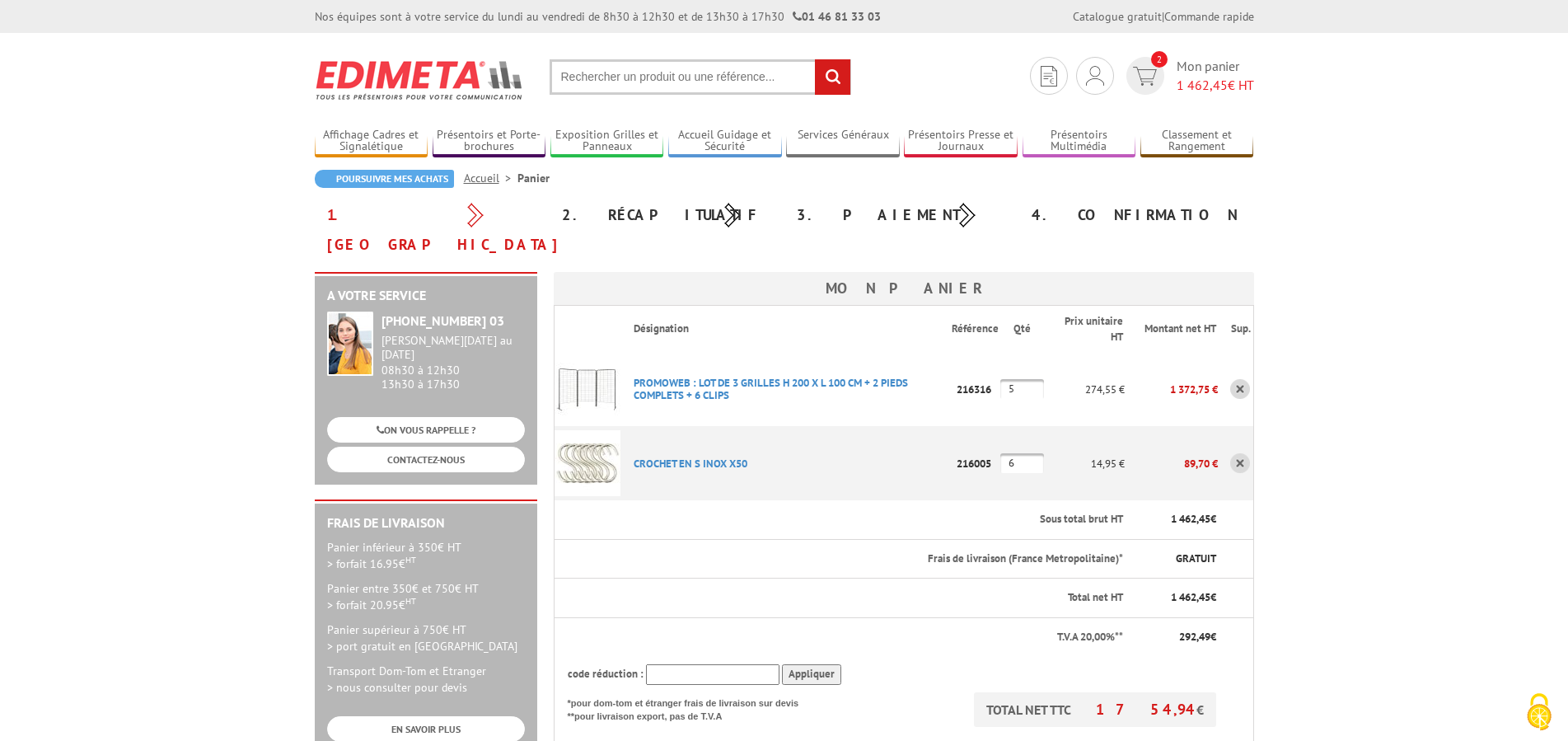
click at [641, 72] on input "text" at bounding box center [701, 77] width 302 height 36
paste input "216004"
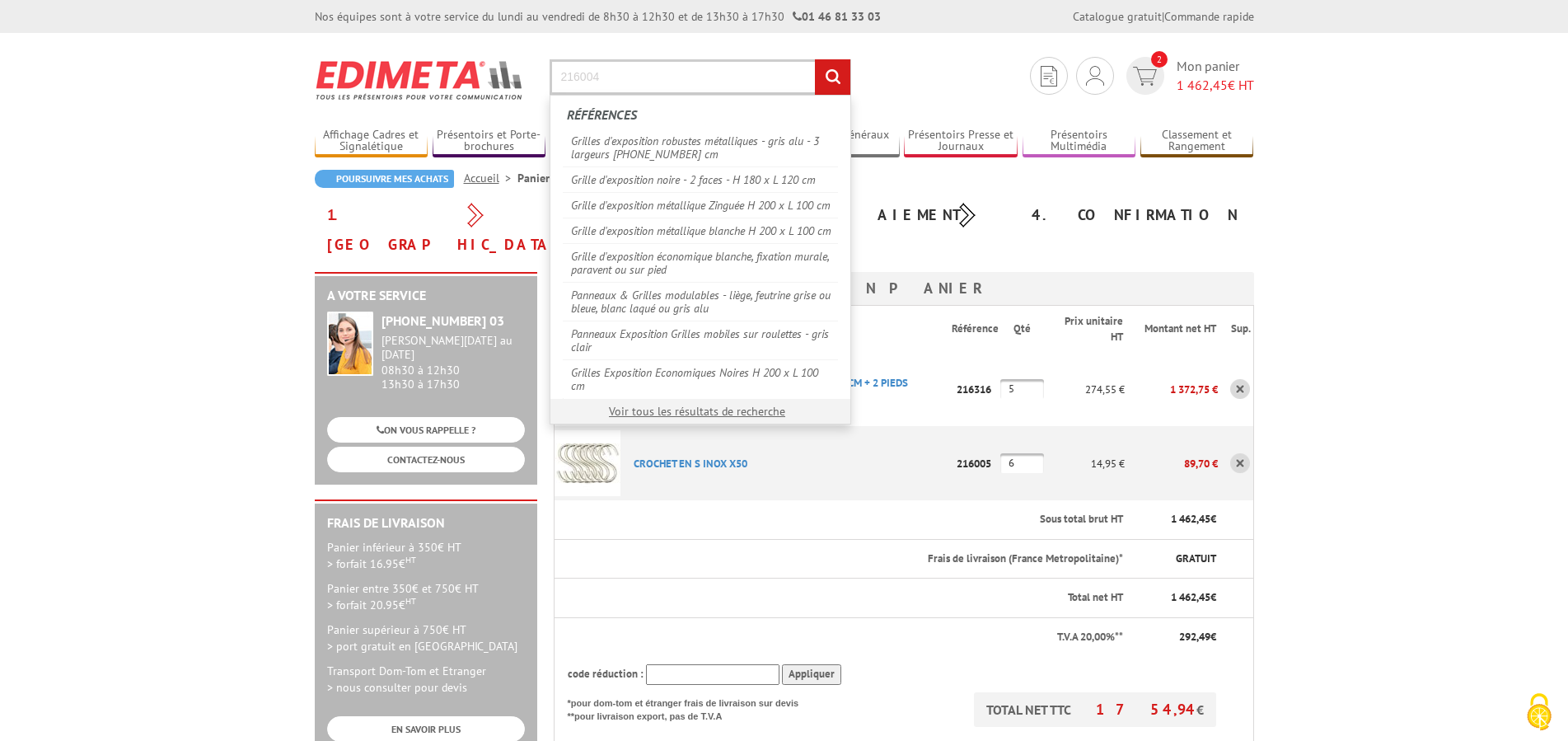
type input "216004"
click at [815, 60] on input "rechercher" at bounding box center [833, 77] width 36 height 36
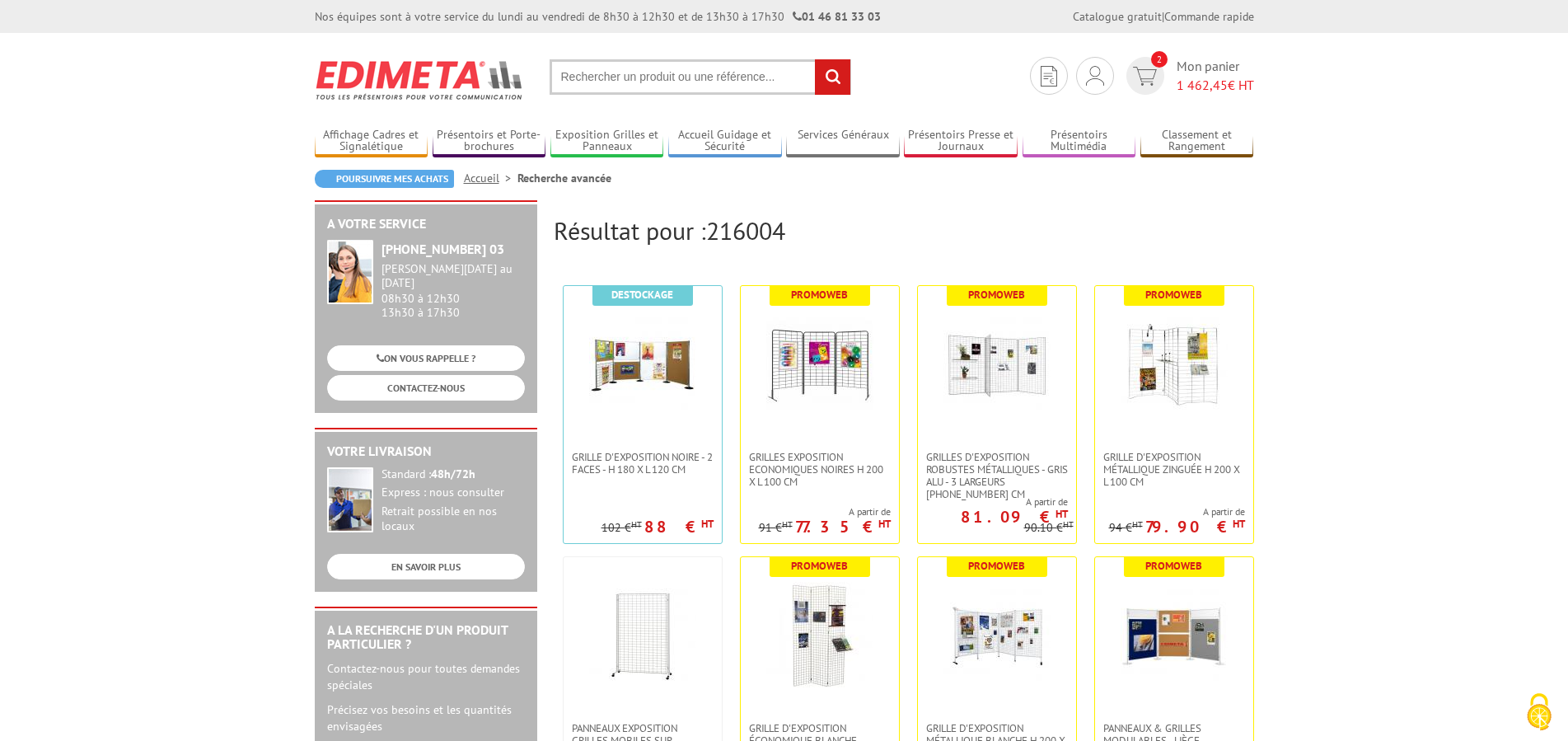
click at [676, 80] on input "text" at bounding box center [701, 77] width 302 height 36
paste input "216004"
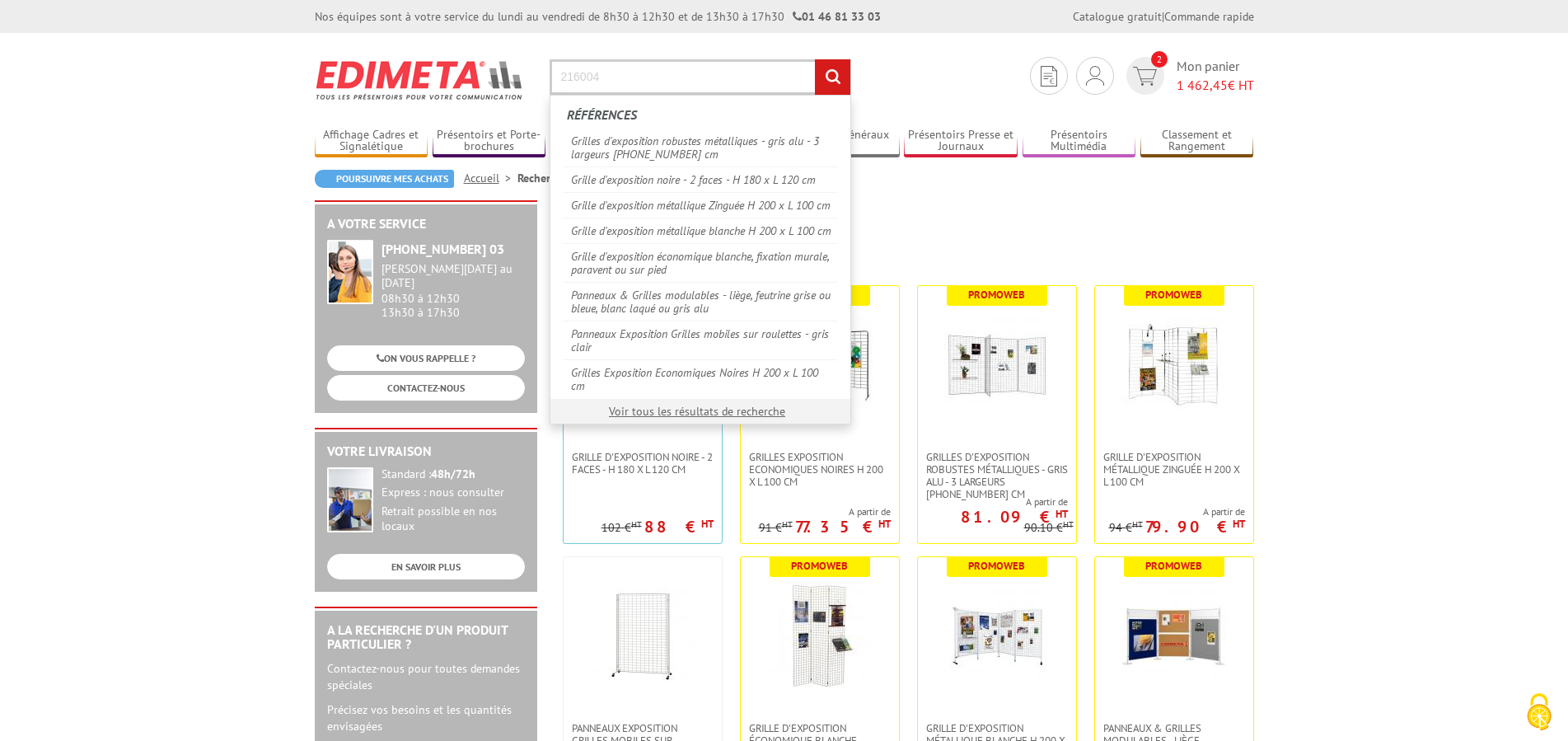
type input "216004"
click at [815, 60] on input "rechercher" at bounding box center [833, 77] width 36 height 36
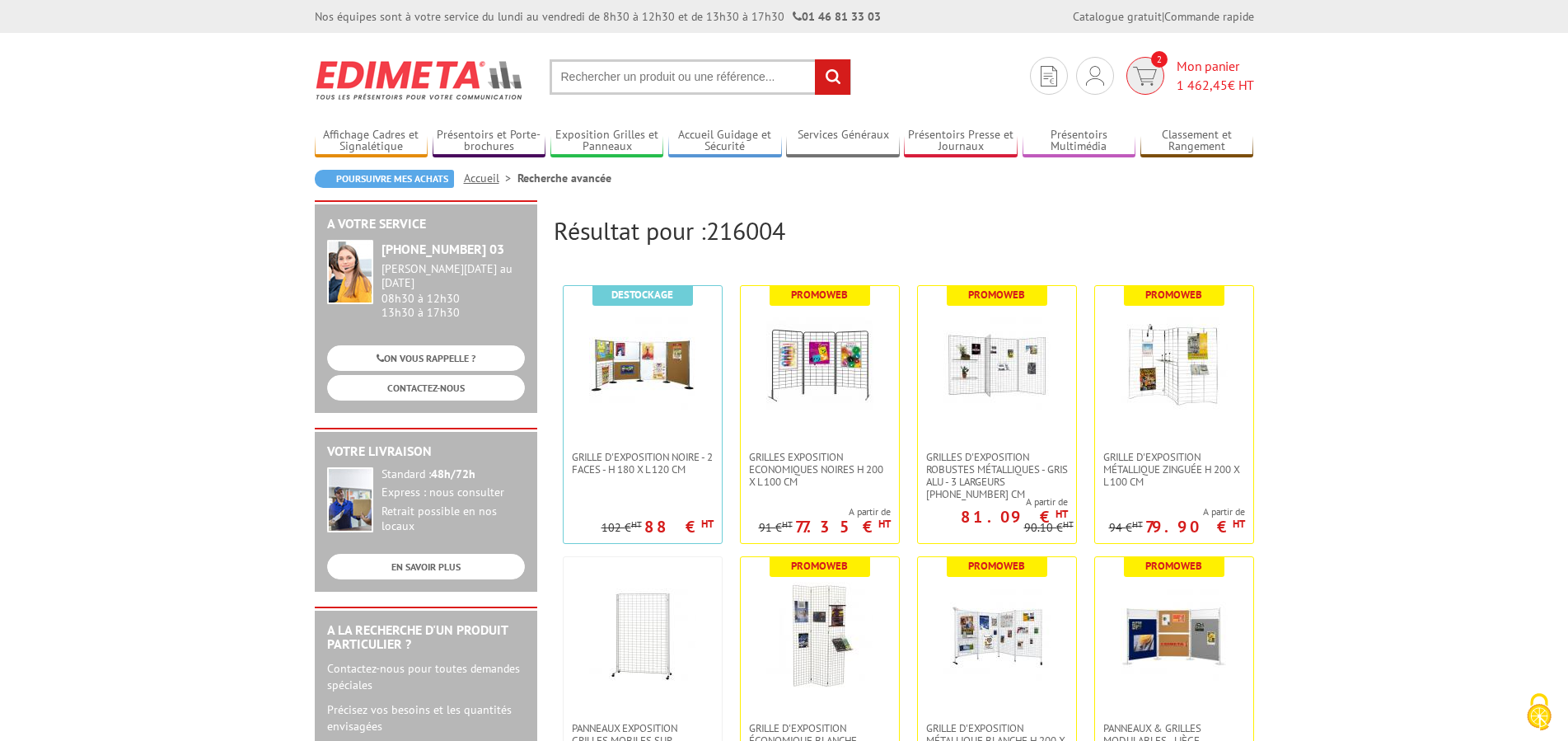
click at [1166, 75] on link "2 Mon panier 1 462,45 € HT" at bounding box center [1187, 75] width 132 height 38
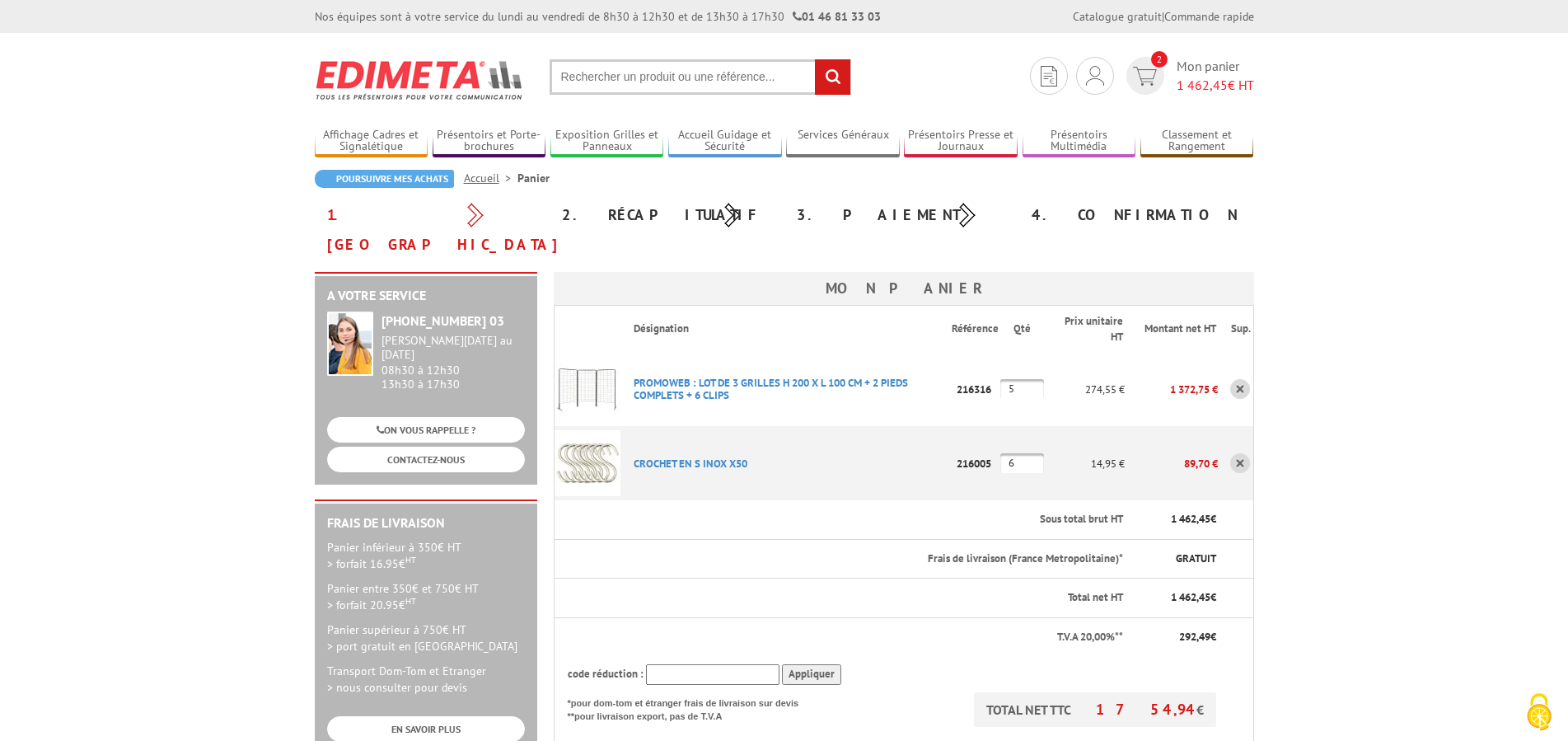
drag, startPoint x: 1181, startPoint y: 434, endPoint x: 1190, endPoint y: 429, distance: 10.3
click at [1190, 449] on p "89,70 €" at bounding box center [1172, 463] width 93 height 29
drag, startPoint x: 1035, startPoint y: 363, endPoint x: 1004, endPoint y: 365, distance: 31.1
click at [1004, 378] on input "5" at bounding box center [1022, 388] width 44 height 20
click at [1059, 452] on td "14,95 €" at bounding box center [1084, 463] width 80 height 74
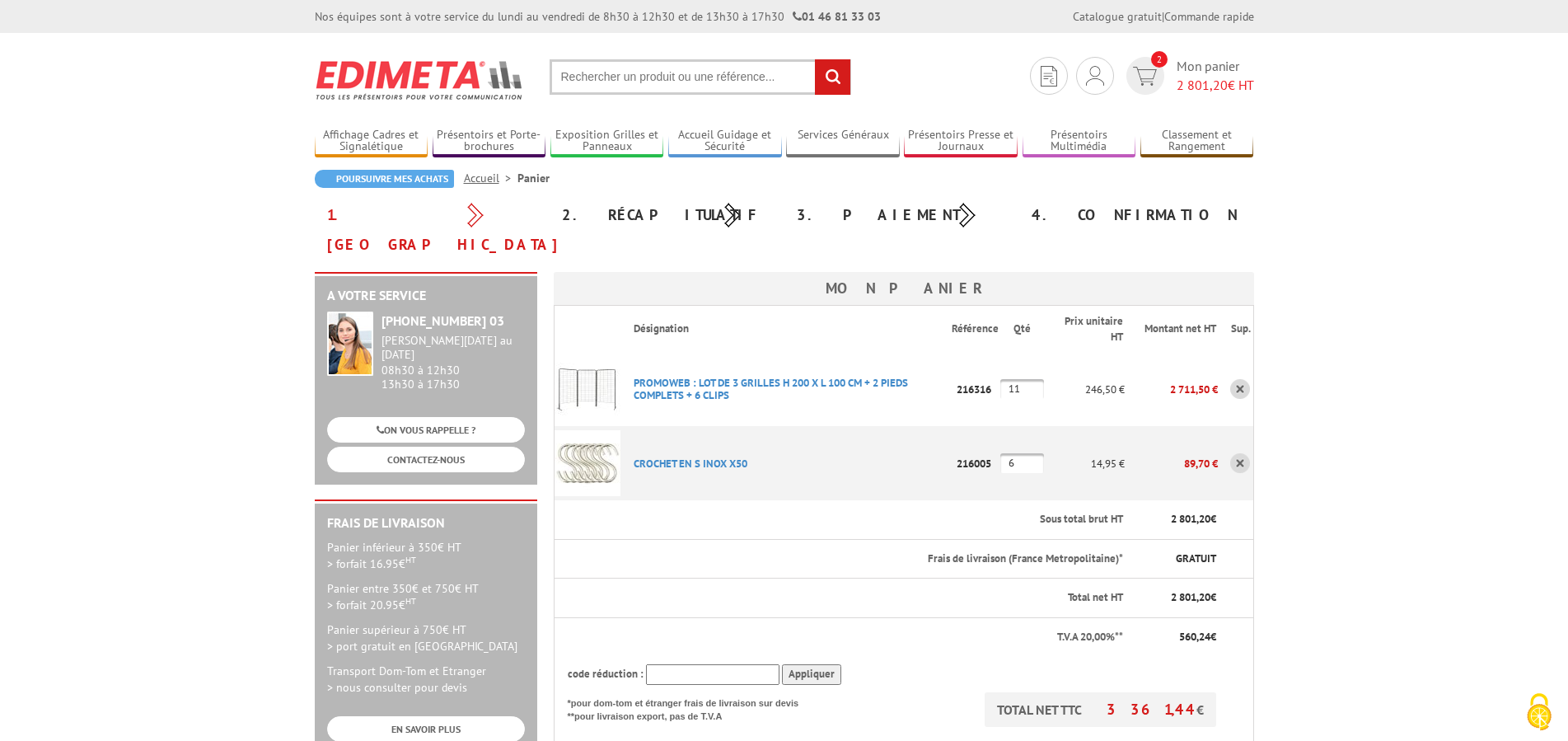
drag, startPoint x: 1035, startPoint y: 365, endPoint x: 947, endPoint y: 366, distance: 88.0
click at [1001, 378] on input "11" at bounding box center [1022, 388] width 44 height 20
click at [907, 449] on p "CROCHET EN S INOX X50" at bounding box center [786, 463] width 332 height 29
drag, startPoint x: 1020, startPoint y: 360, endPoint x: 989, endPoint y: 361, distance: 31.0
click at [1001, 378] on input "7" at bounding box center [1022, 388] width 44 height 20
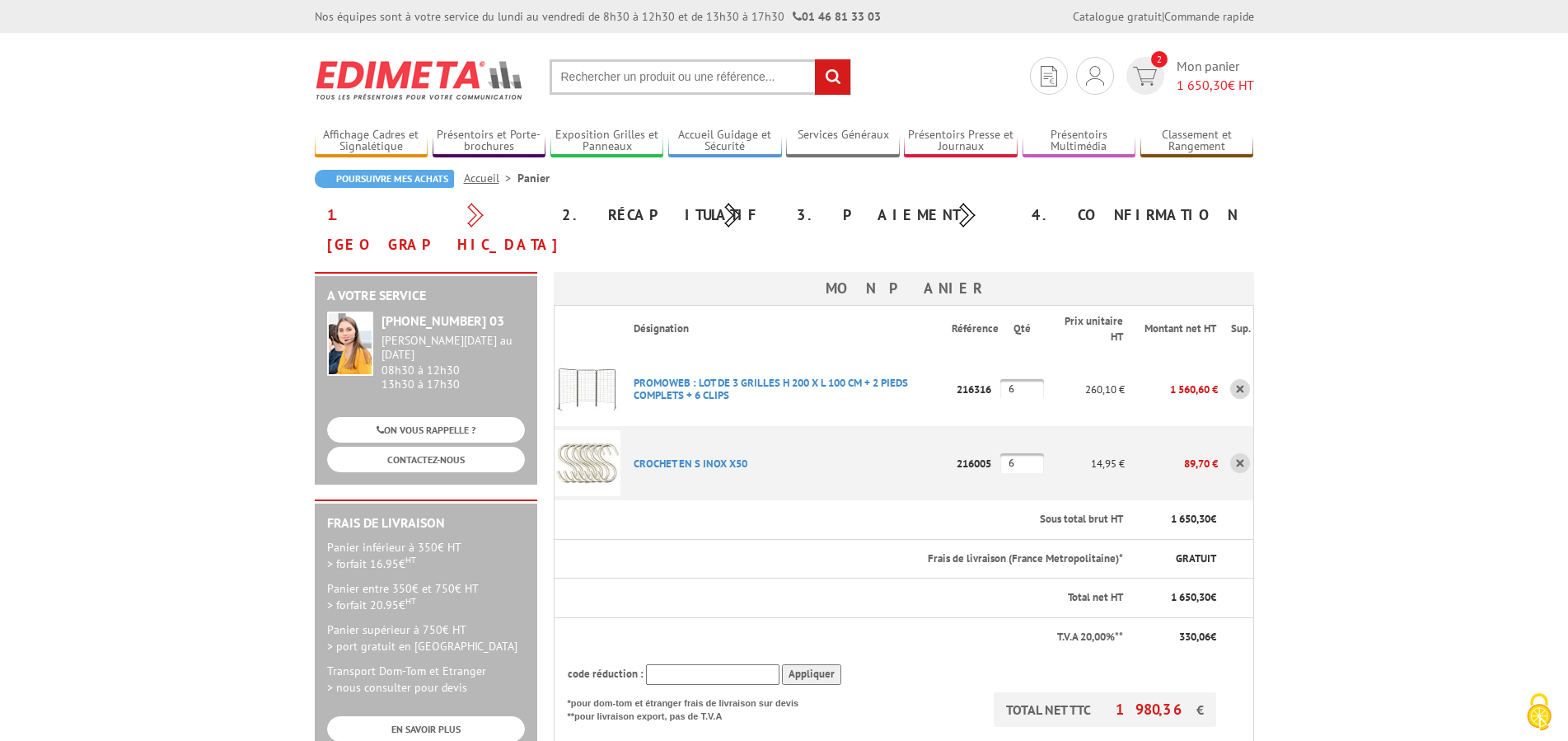
type input "6"
click at [895, 538] on th "Frais de livraison (France Metropolitaine)* Frais de livraison offert à partir …" at bounding box center [872, 558] width 505 height 40
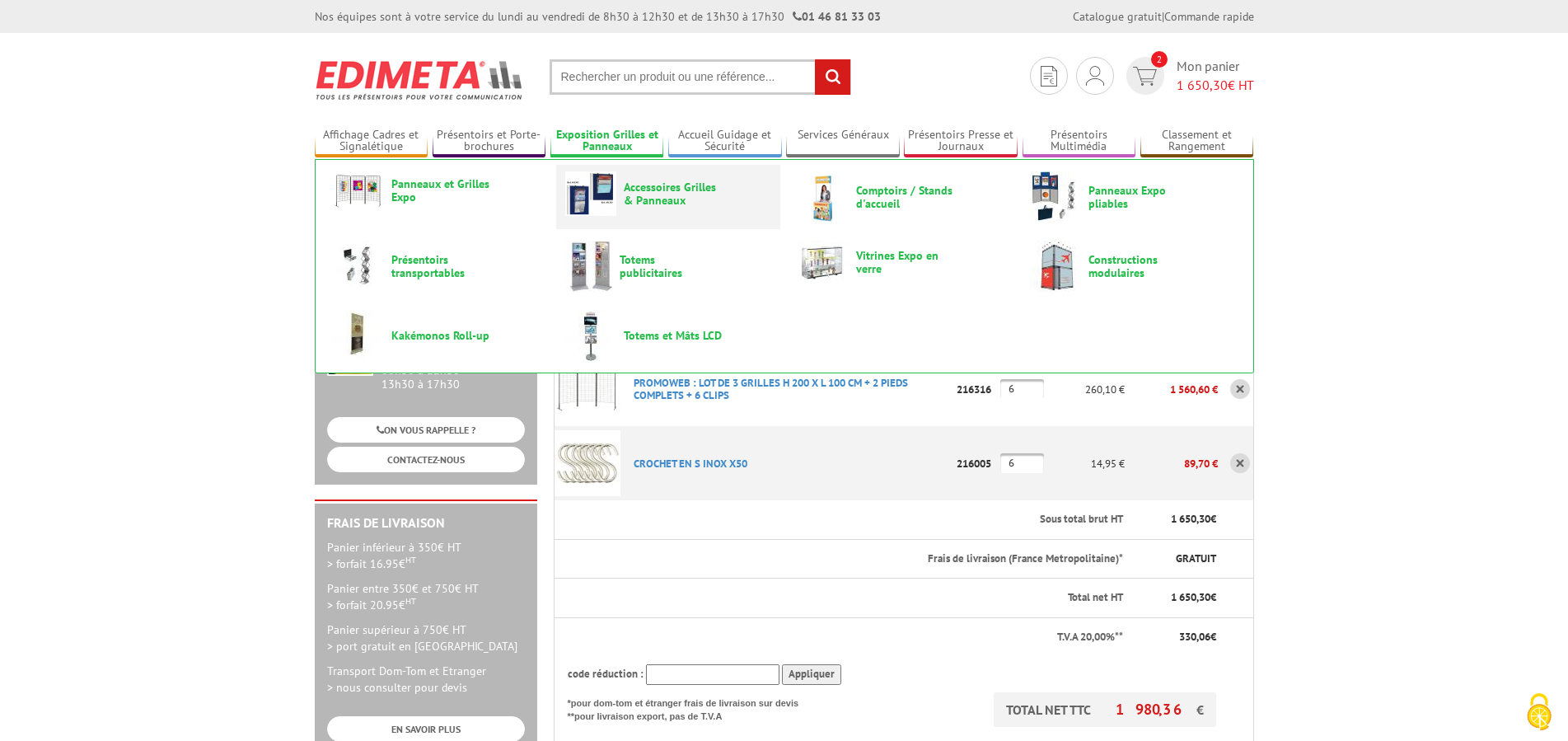
click at [688, 196] on span "Accessoires Grilles & Panneaux" at bounding box center [674, 194] width 99 height 27
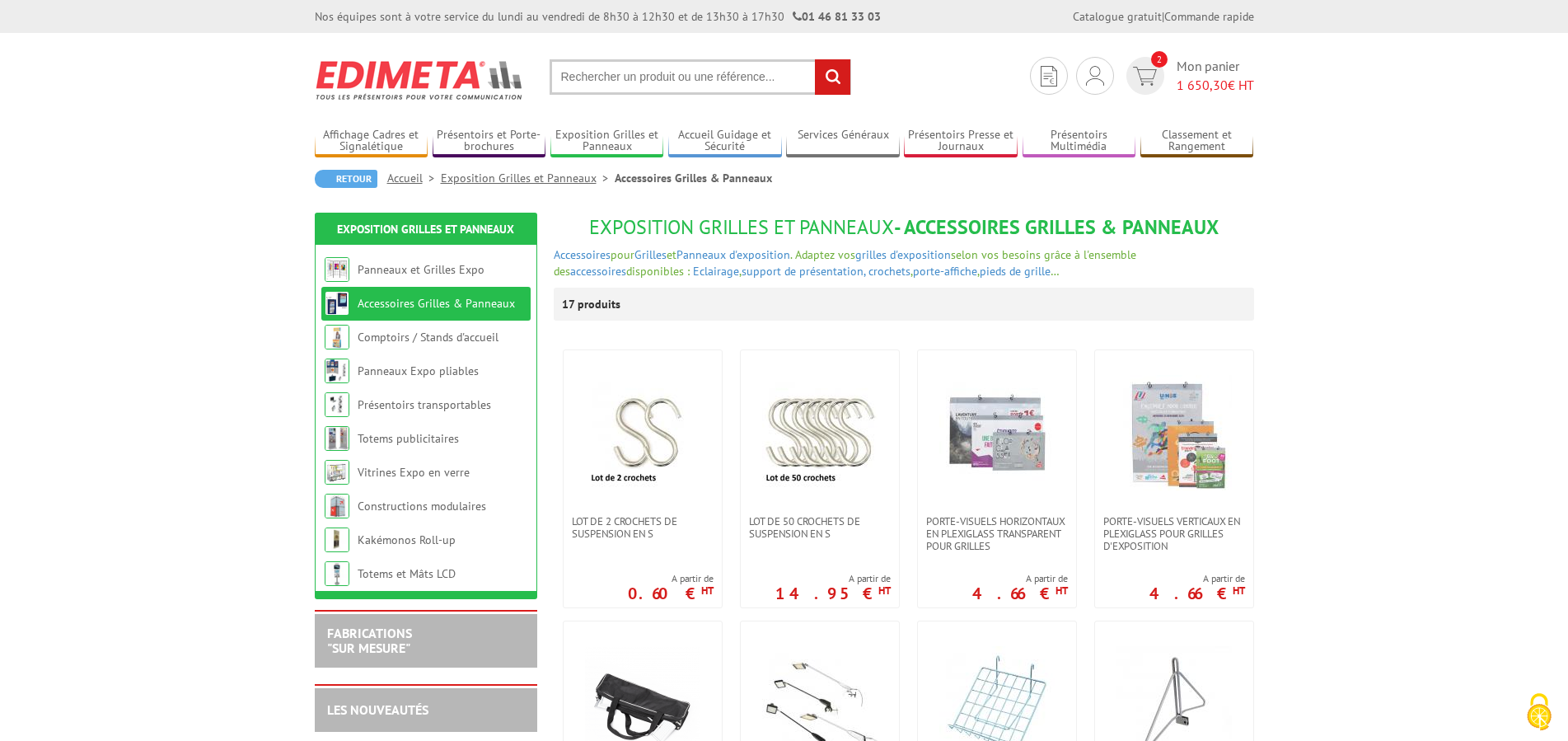
click at [739, 71] on input "text" at bounding box center [701, 77] width 302 height 36
type input "r"
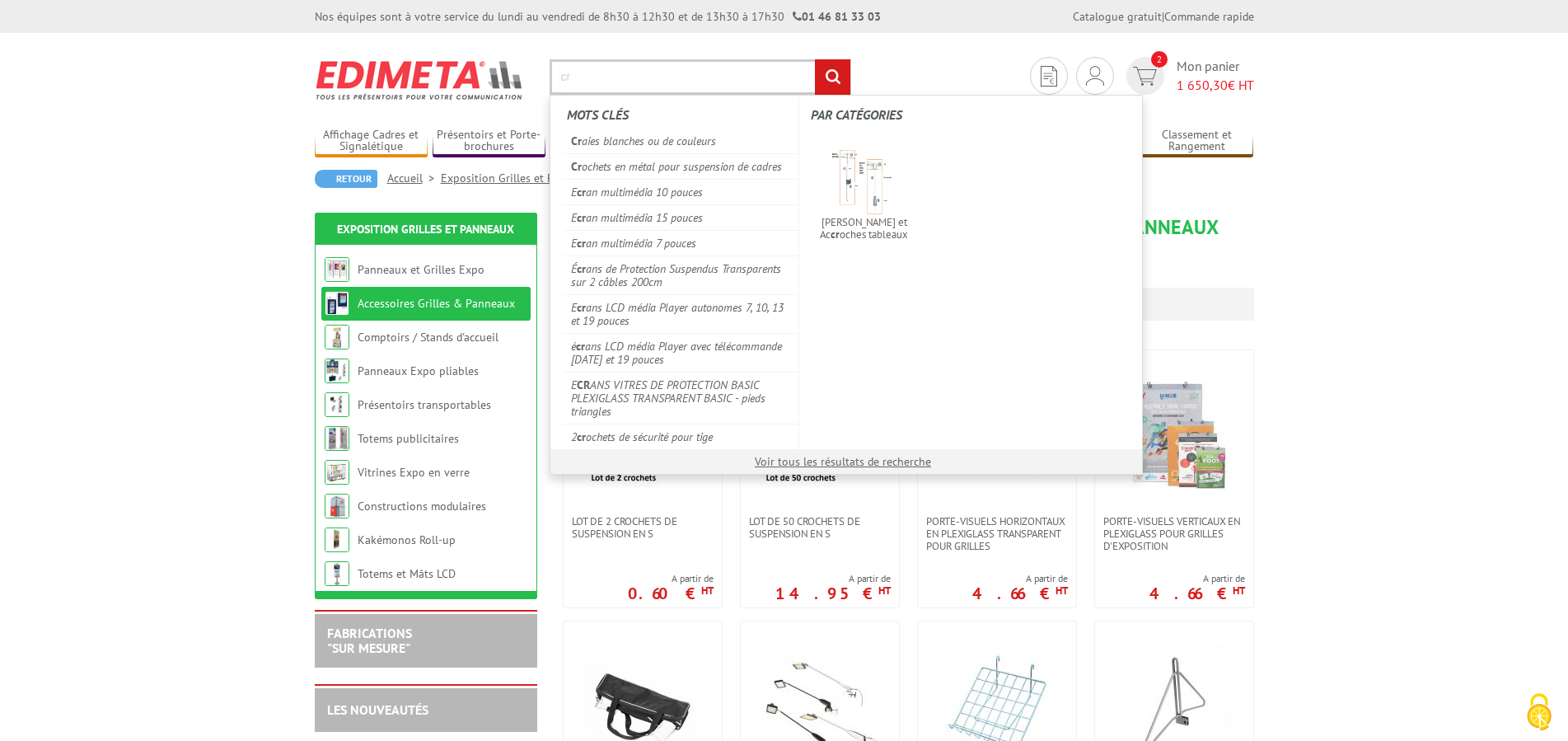
type input "c"
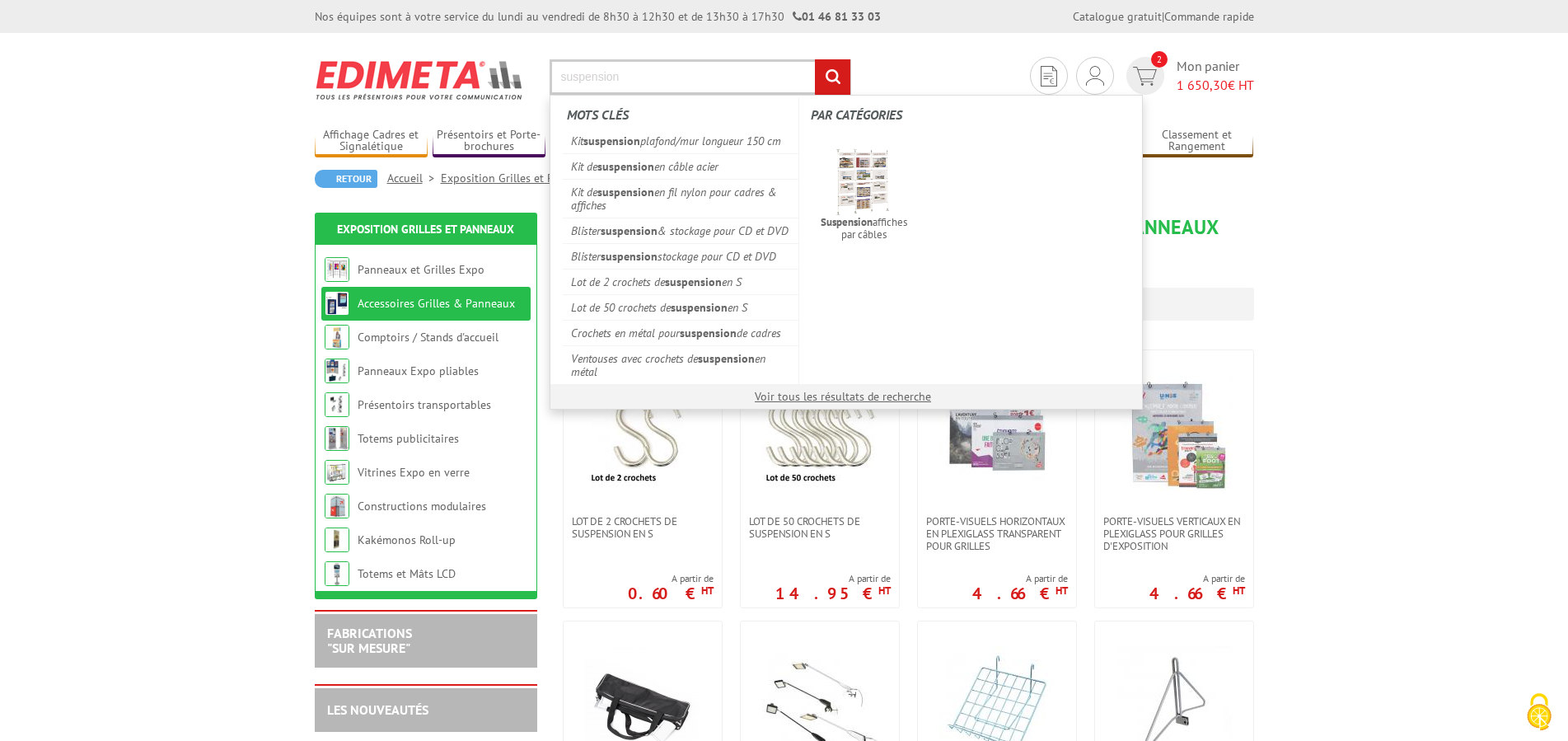
type input "suspension"
click at [815, 60] on input "rechercher" at bounding box center [833, 77] width 36 height 36
